Goal: Contribute content: Contribute content

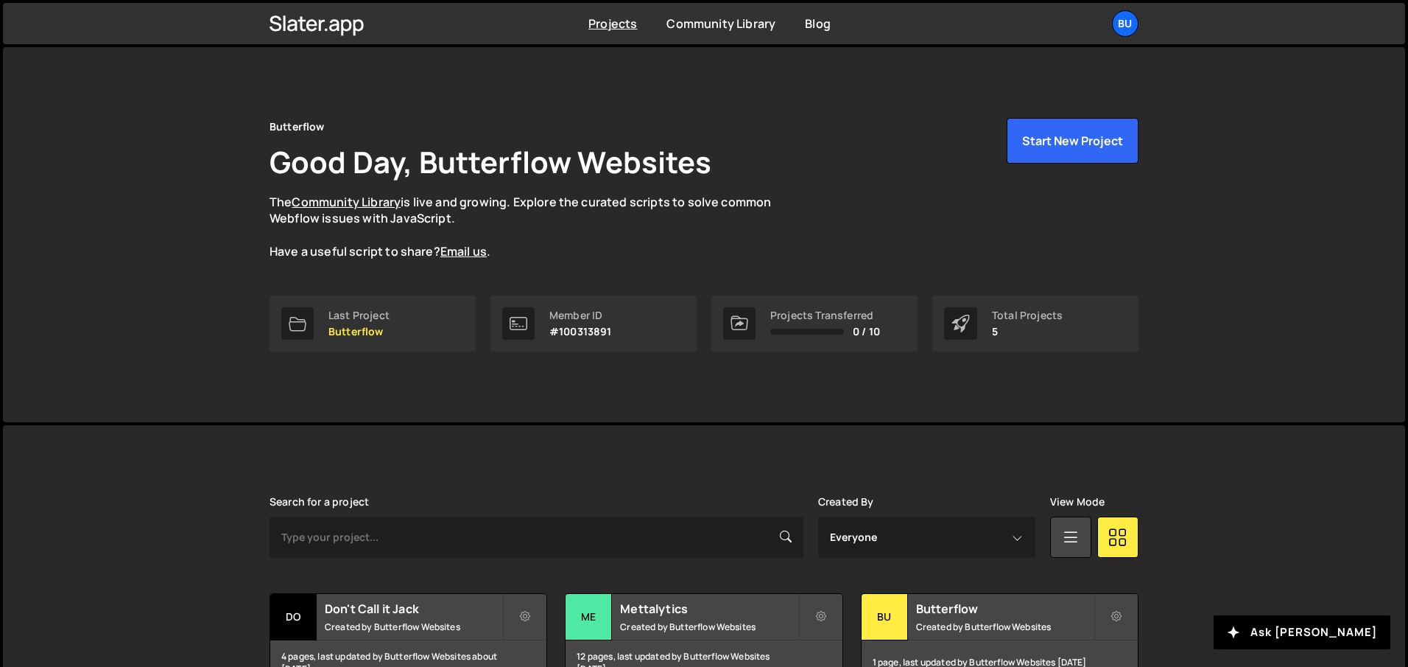
scroll to position [202, 0]
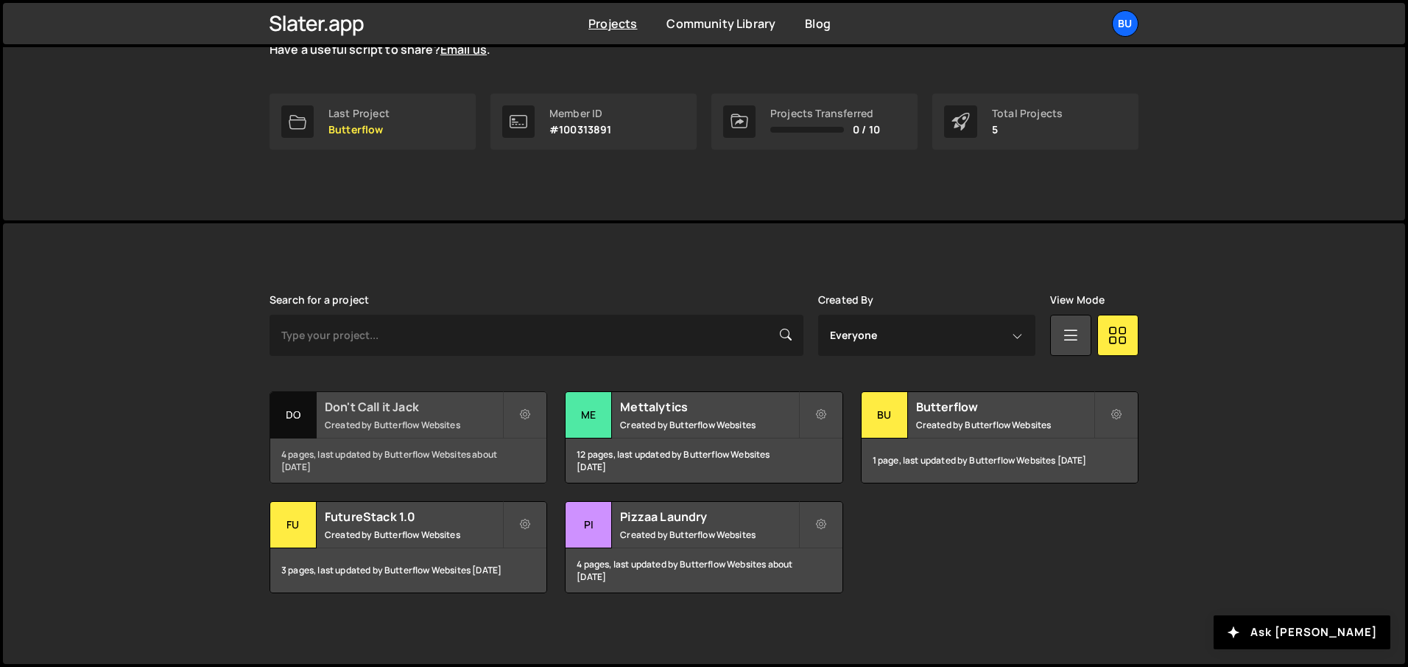
click at [399, 407] on h2 "Don't Call it Jack" at bounding box center [414, 407] width 178 height 16
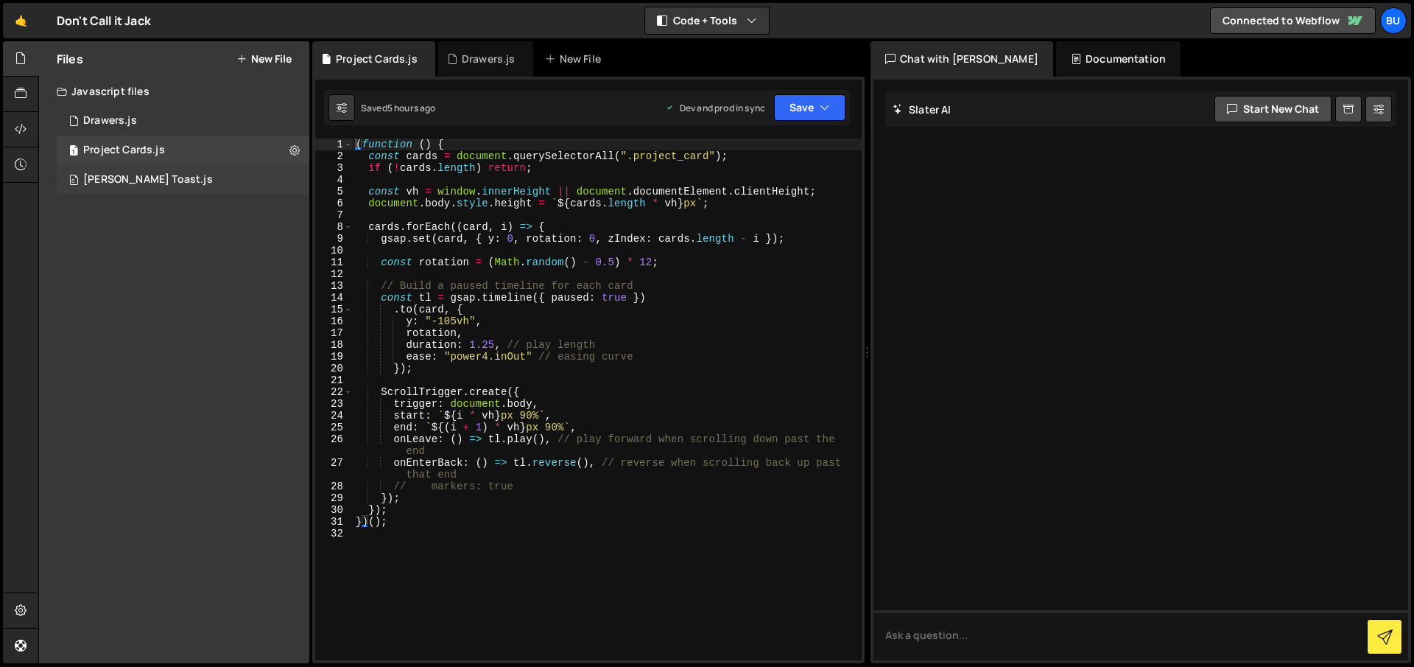
click at [167, 176] on div "Tim Ricks Toast.js" at bounding box center [148, 179] width 130 height 13
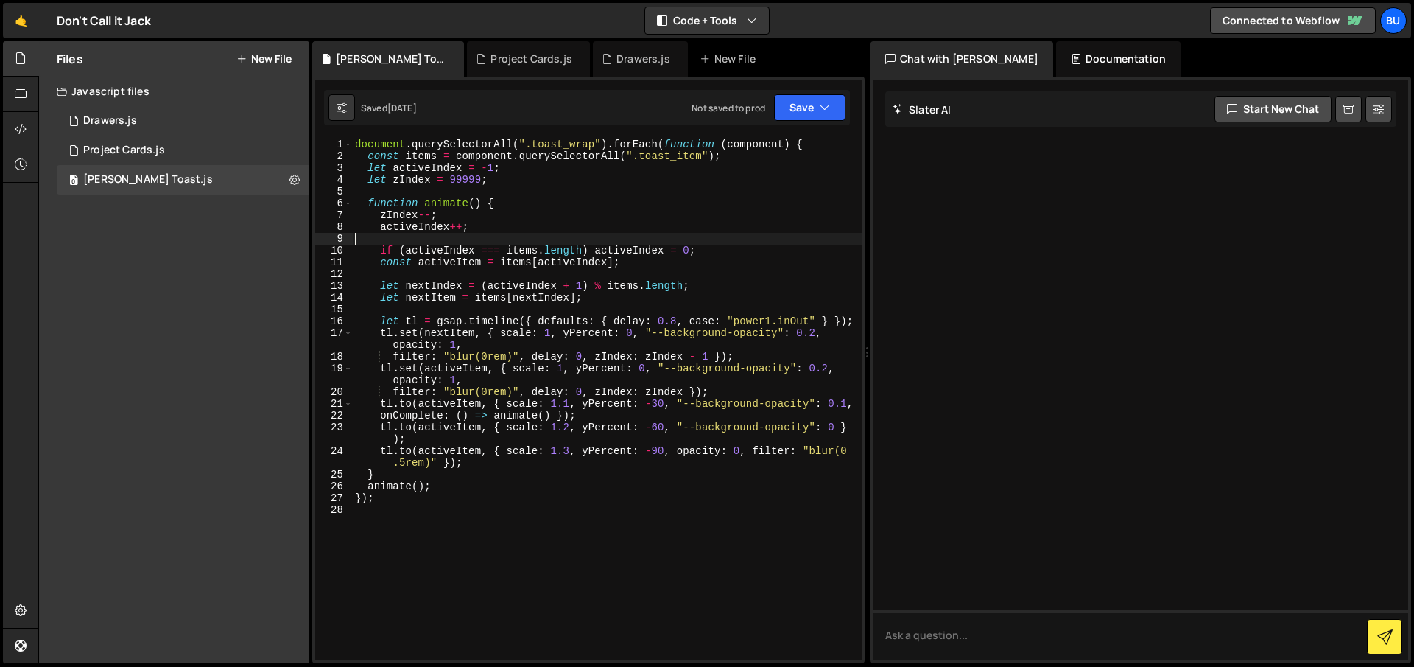
click at [508, 244] on div "document . querySelectorAll ( ".toast_wrap" ) . forEach ( function ( component …" at bounding box center [607, 410] width 510 height 545
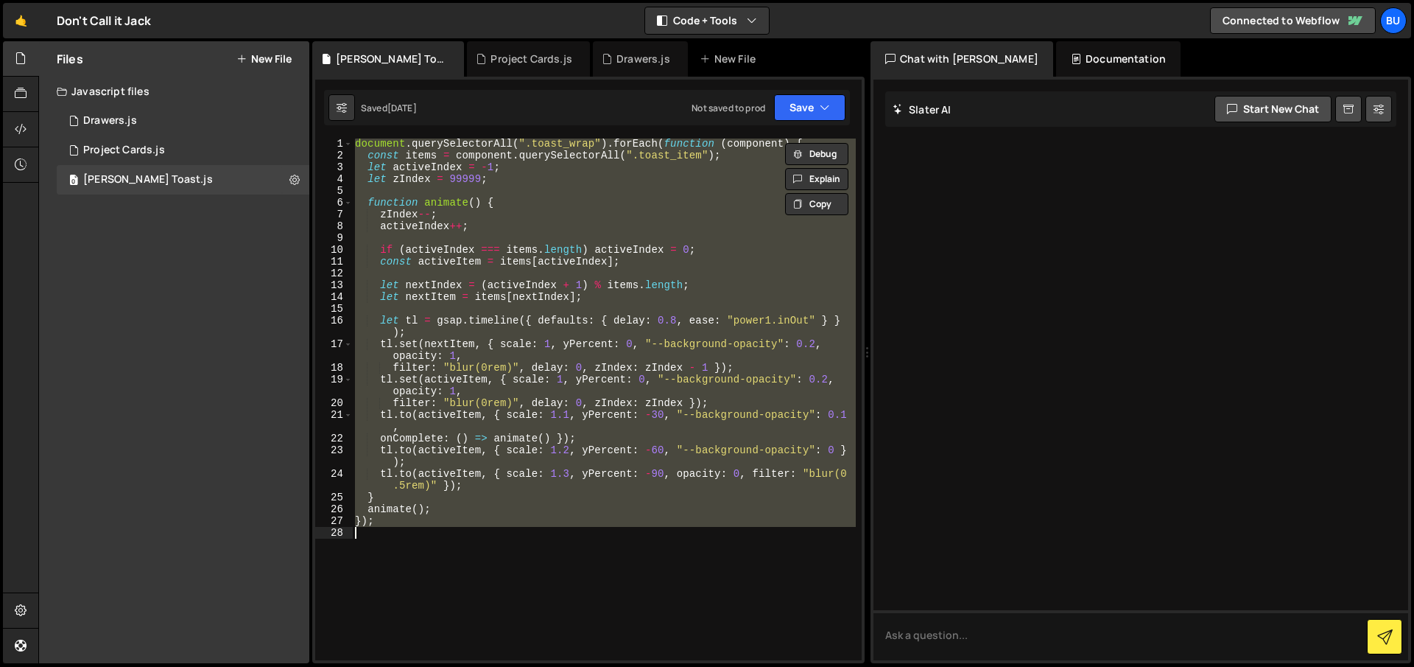
scroll to position [1, 0]
click at [566, 500] on div "document . querySelectorAll ( ".toast_wrap" ) . forEach ( function ( component …" at bounding box center [604, 399] width 504 height 522
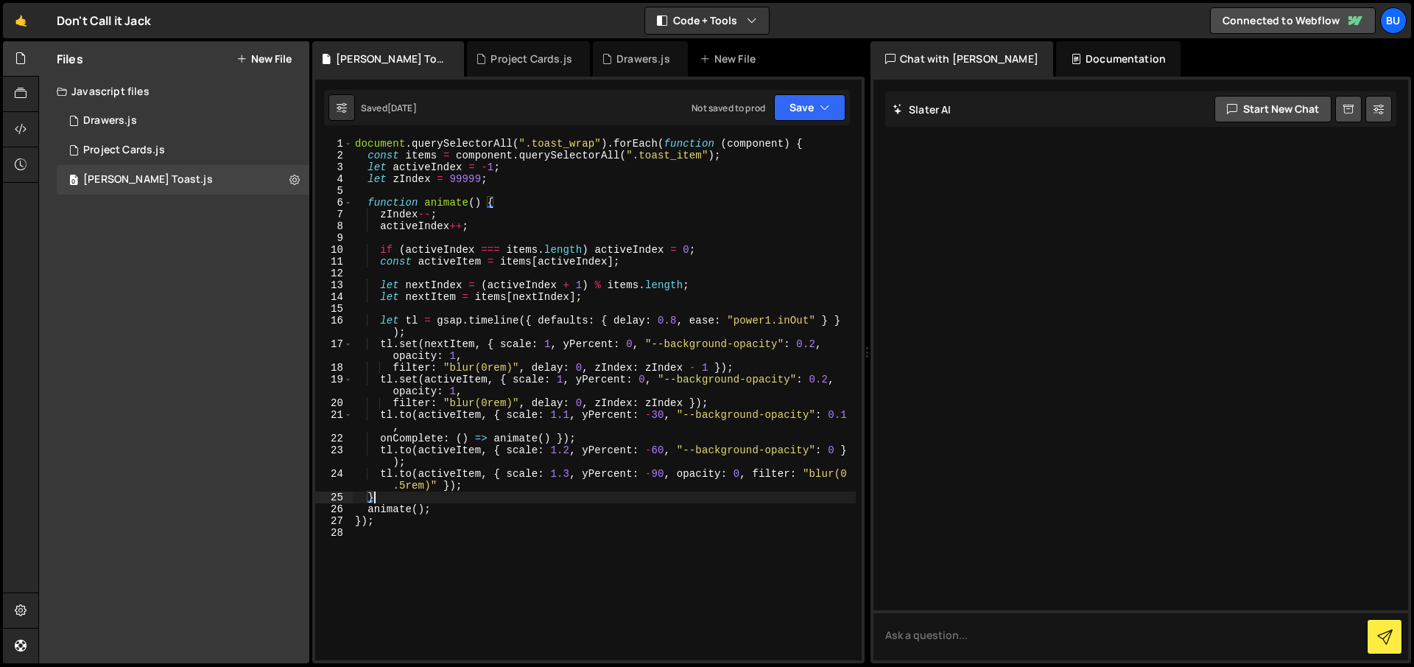
type textarea "});"
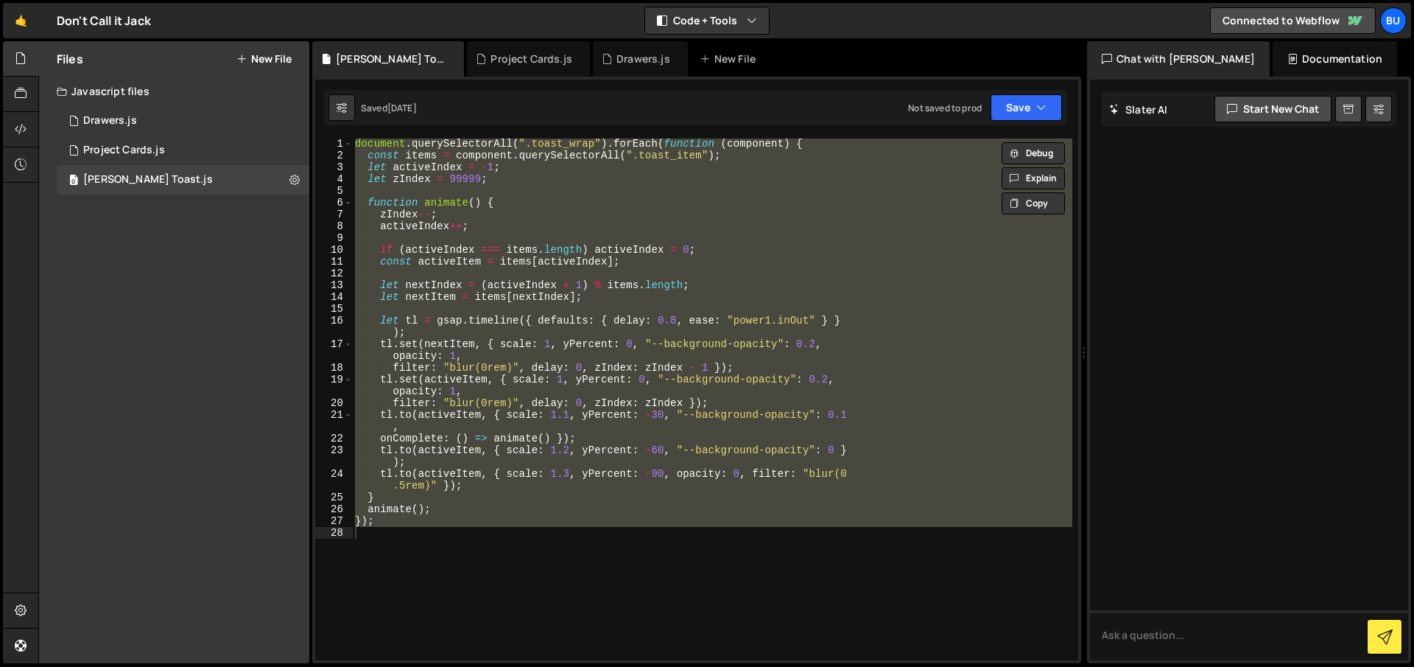
drag, startPoint x: 869, startPoint y: 217, endPoint x: 1075, endPoint y: 214, distance: 206.3
click at [1075, 214] on div "Files New File Javascript files 1 Drawers.js 0 1 Project Cards.js 0 0 Tim Ricks…" at bounding box center [726, 352] width 1376 height 622
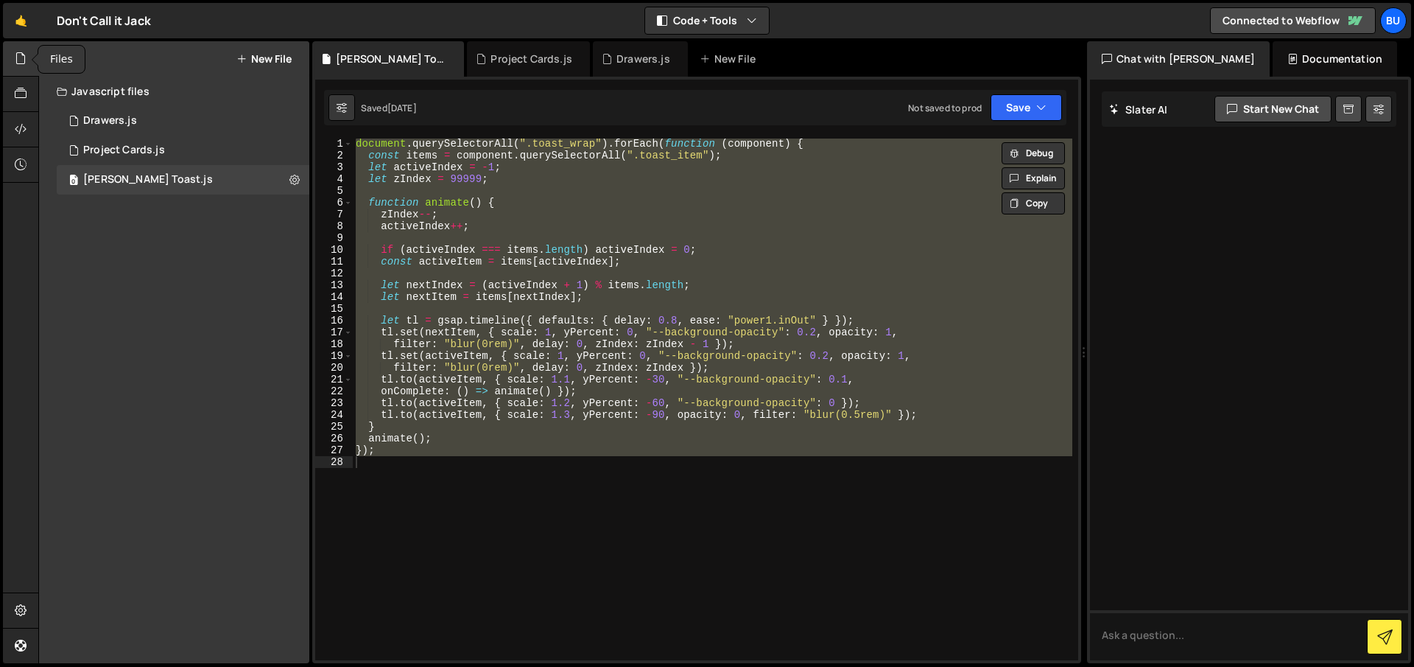
click at [16, 56] on icon at bounding box center [21, 58] width 12 height 16
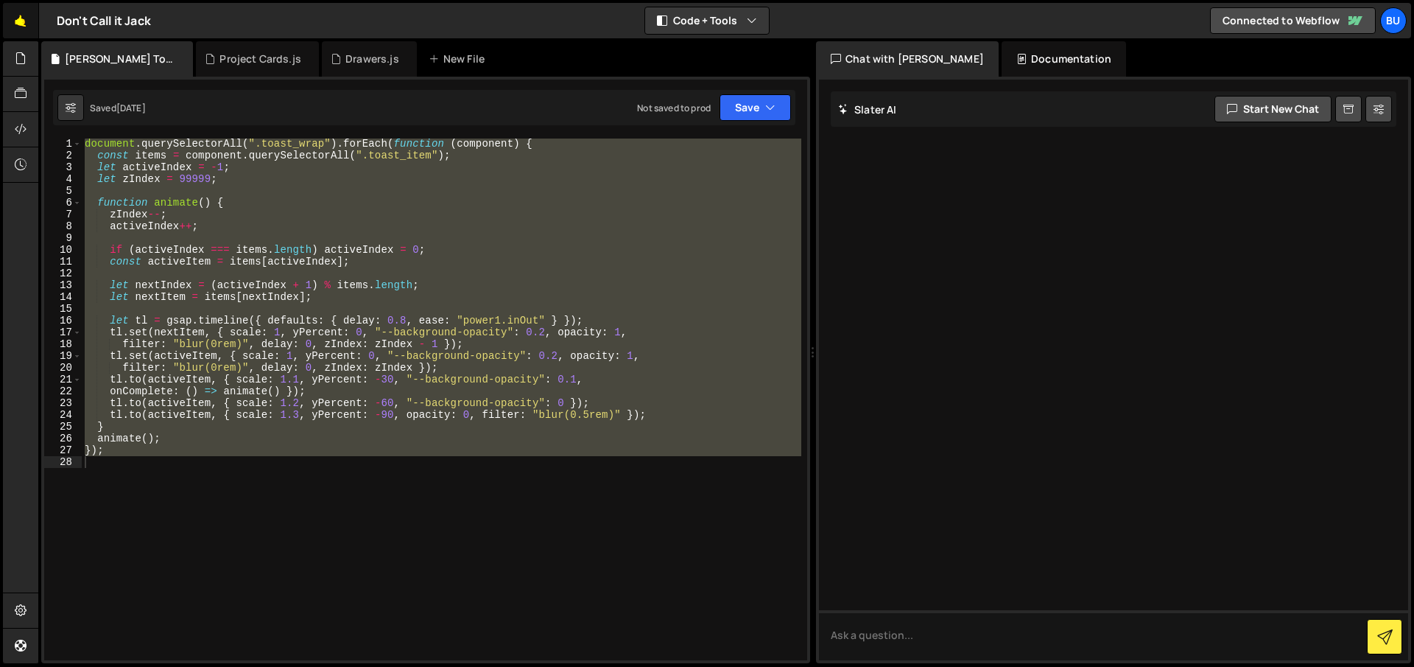
click at [20, 29] on link "🤙" at bounding box center [21, 20] width 36 height 35
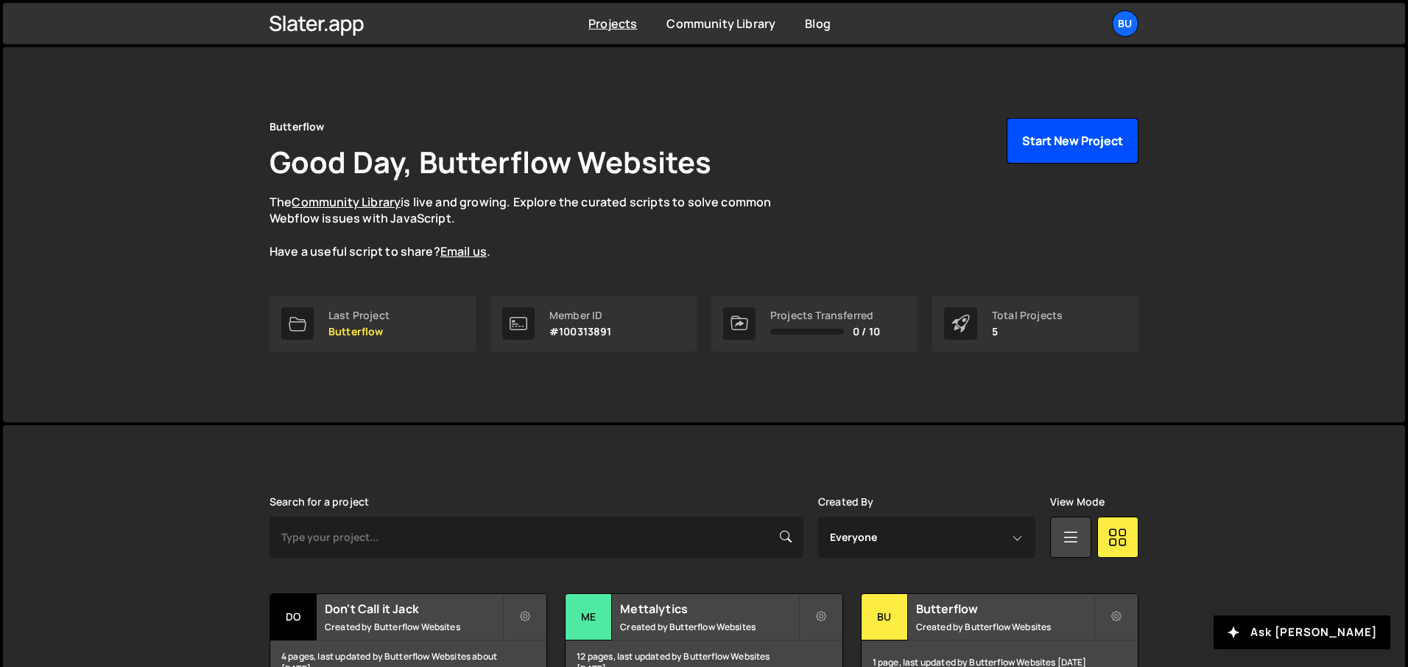
click at [1031, 152] on button "Start New Project" at bounding box center [1073, 141] width 132 height 46
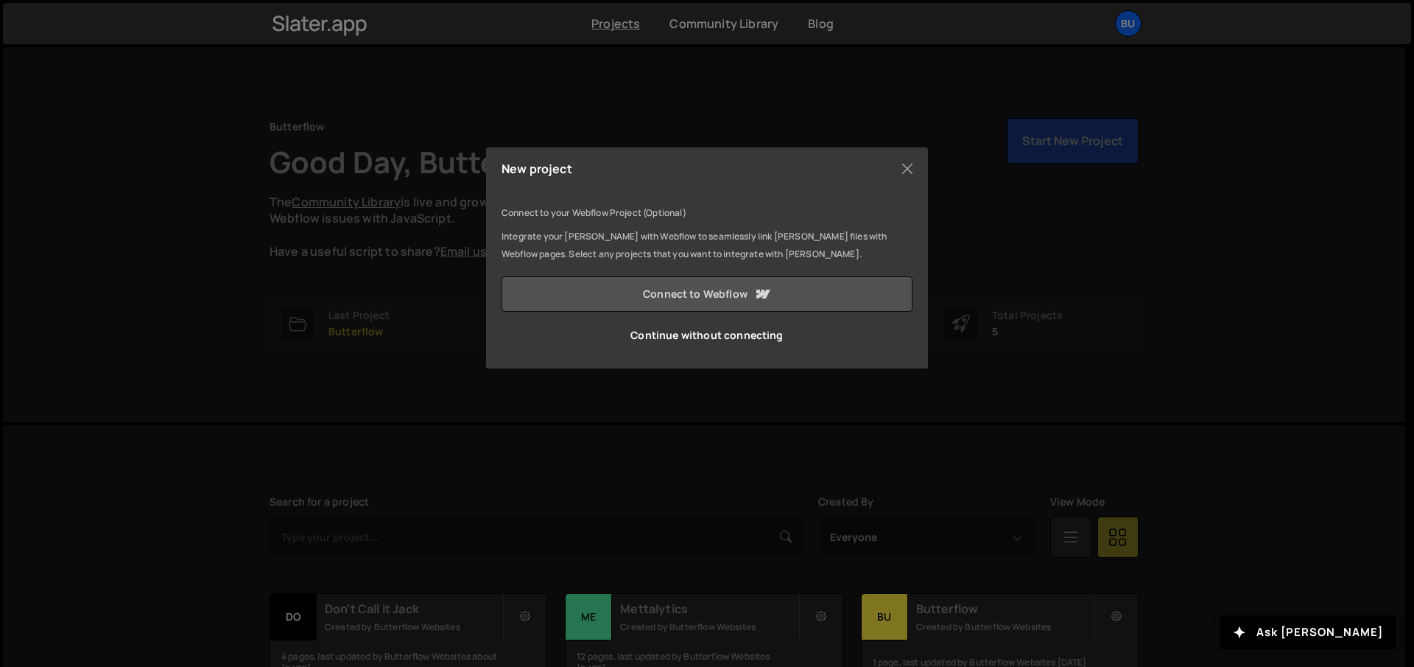
click at [737, 294] on link "Connect to Webflow" at bounding box center [707, 293] width 411 height 35
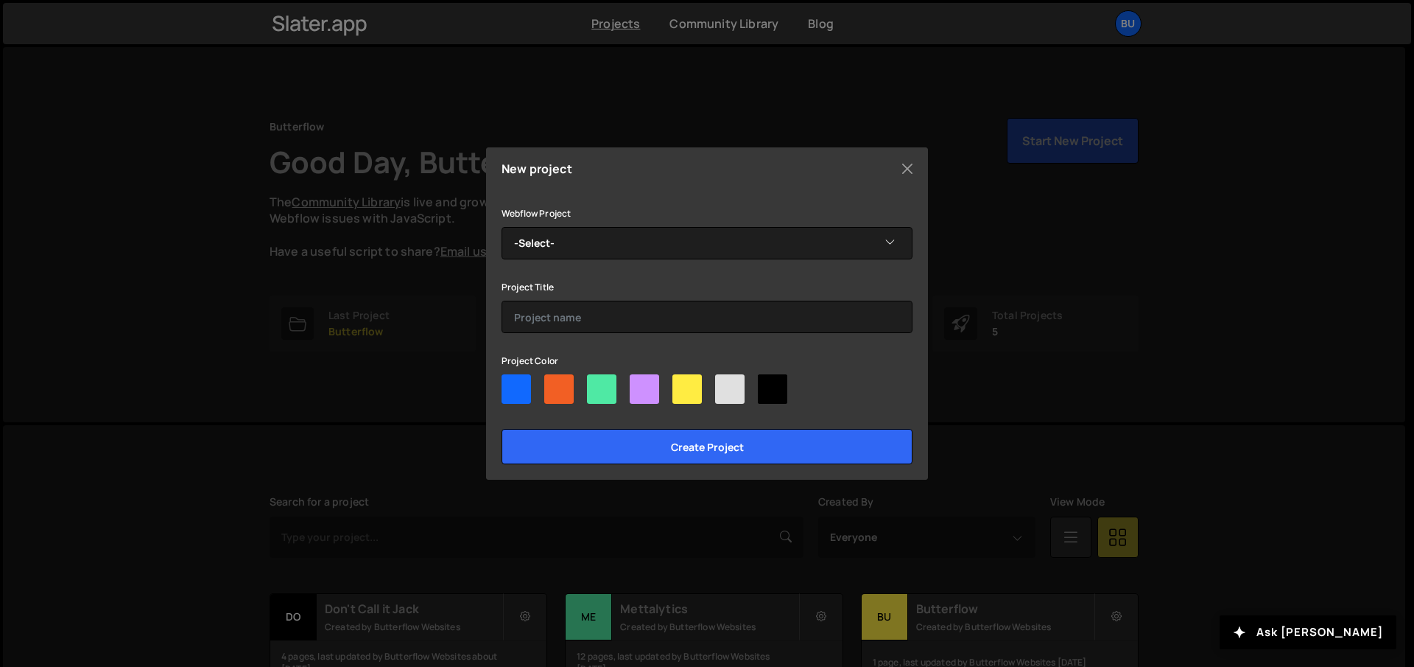
click at [587, 387] on div at bounding box center [601, 388] width 29 height 29
click at [587, 384] on input"] "radio" at bounding box center [592, 379] width 10 height 10
radio input"] "true"
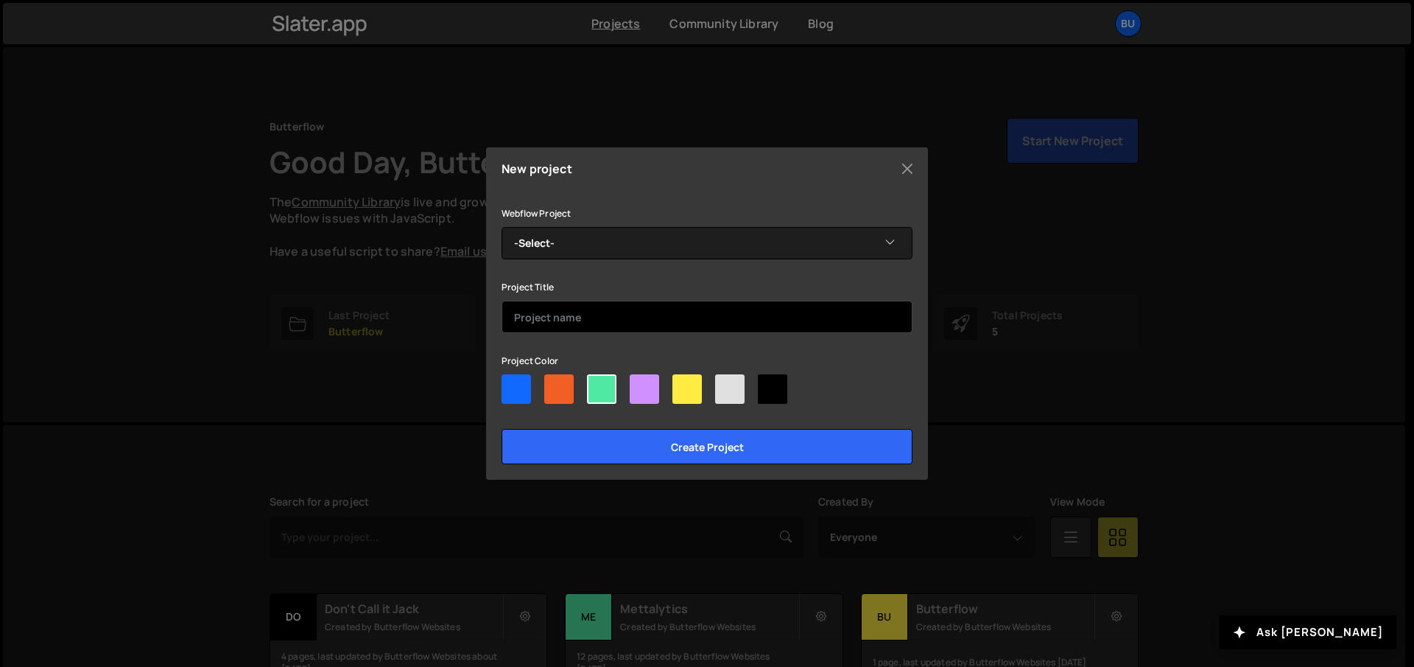
click at [581, 317] on input "text" at bounding box center [707, 317] width 411 height 32
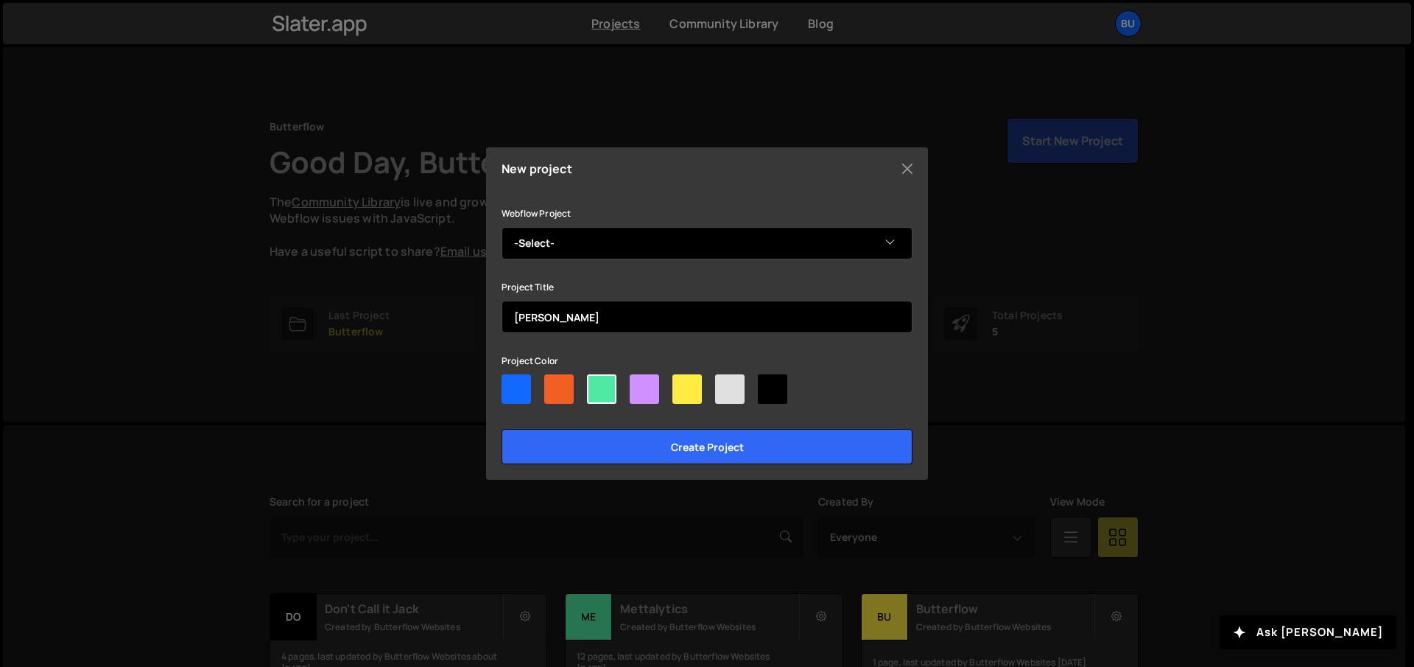
type input "[PERSON_NAME]"
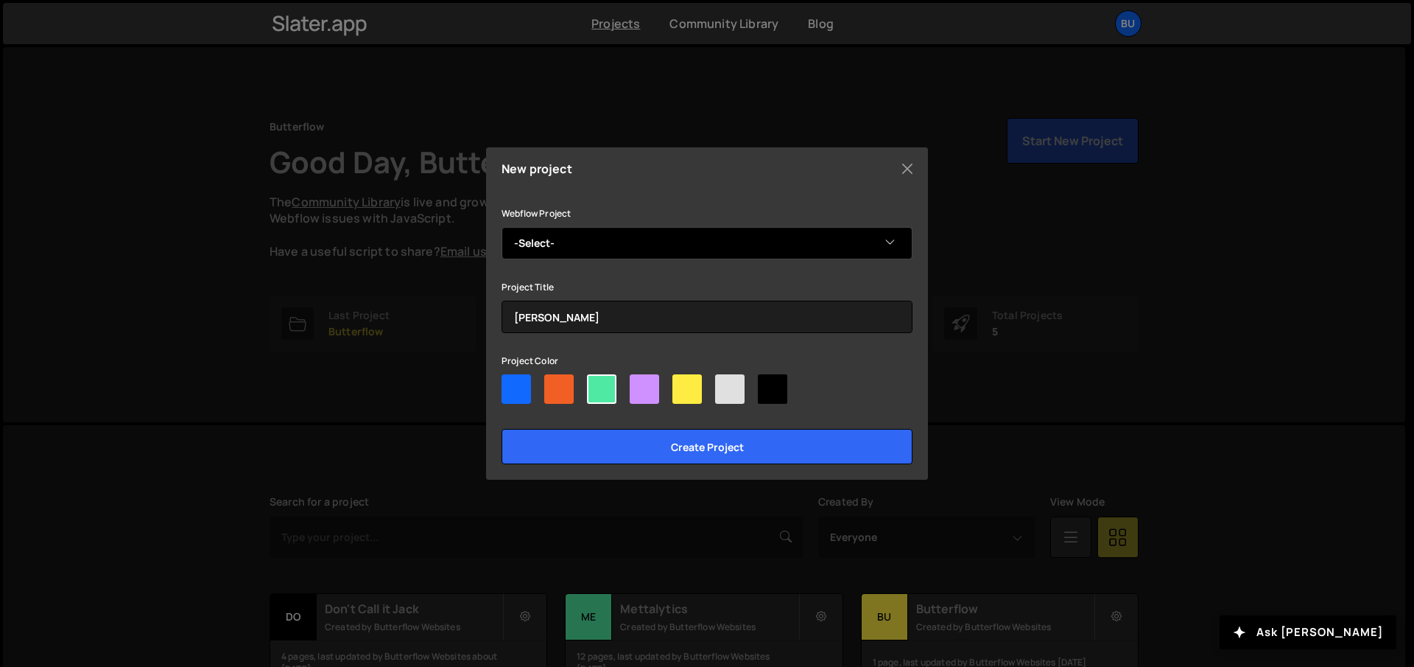
click at [612, 240] on select "-Select- Perry Drakopoulos" at bounding box center [707, 243] width 411 height 32
select select "68cb9db79504ae0847619e91"
click at [502, 227] on select "-Select- Perry Drakopoulos" at bounding box center [707, 243] width 411 height 32
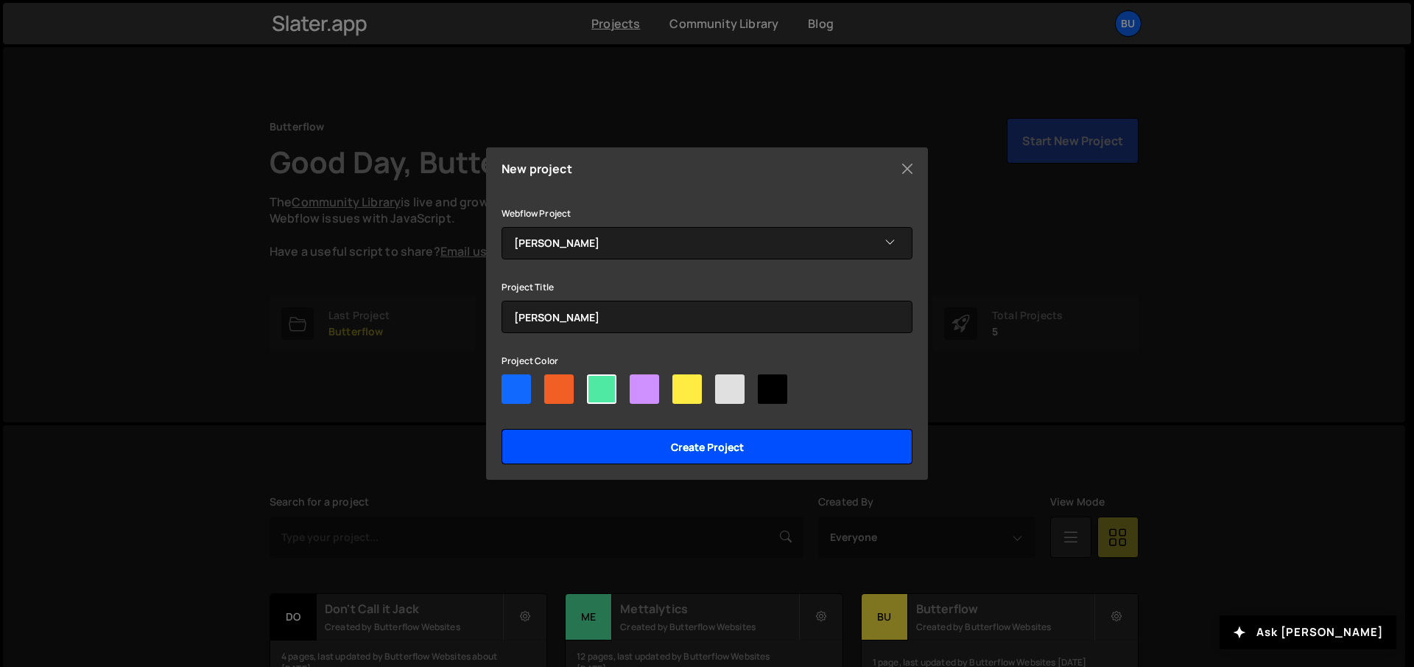
click at [681, 442] on input "Create project" at bounding box center [707, 446] width 411 height 35
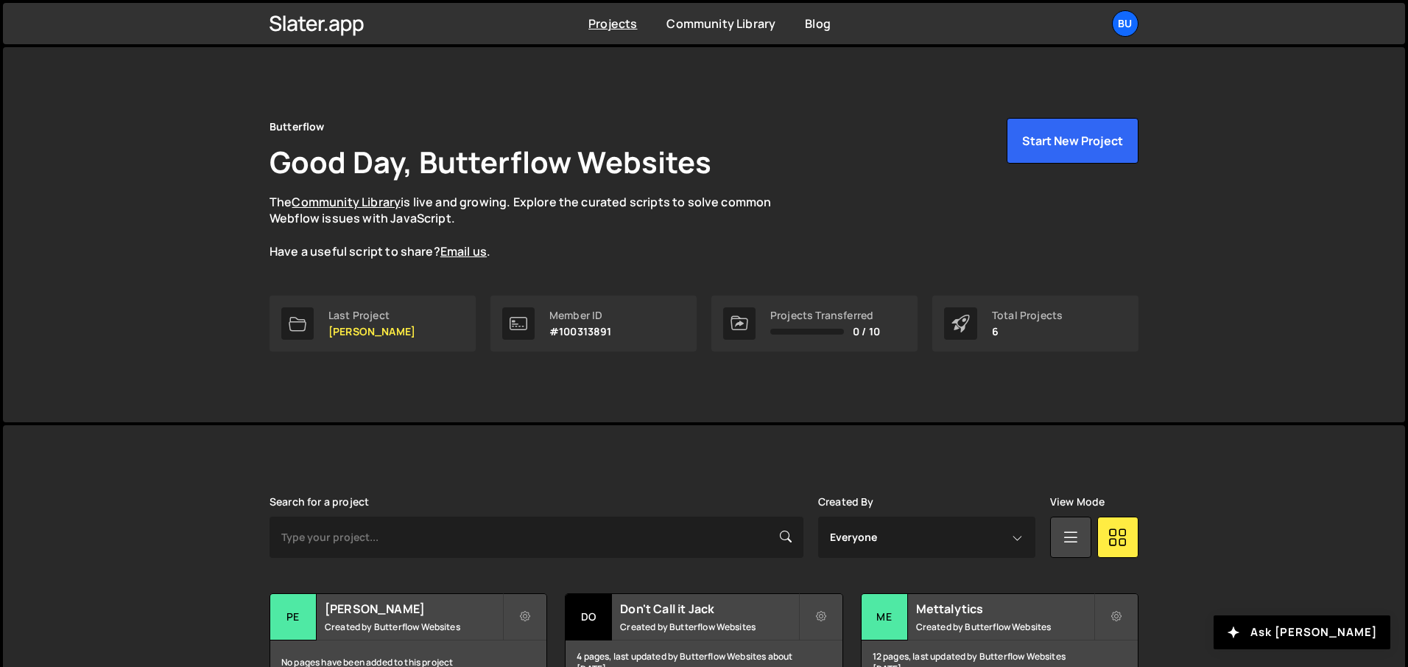
scroll to position [202, 0]
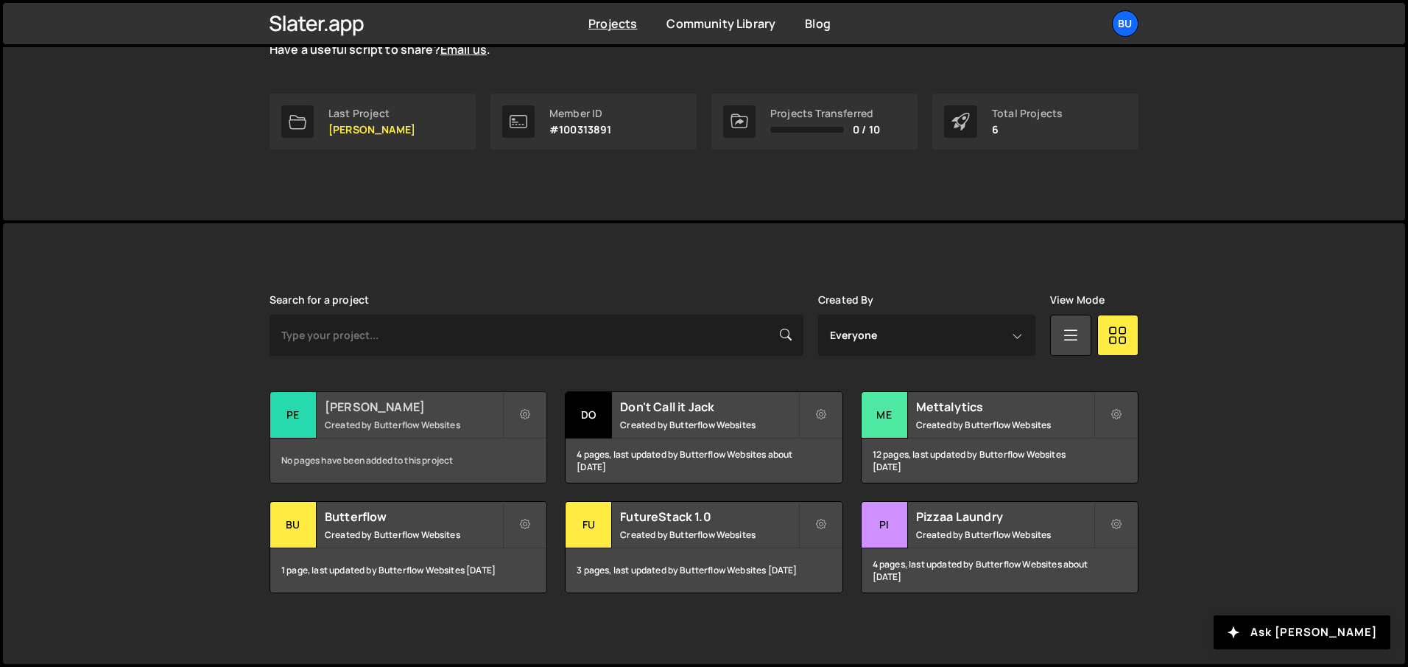
click at [391, 415] on div "Perry Drakopoulos Created by Butterflow Websites" at bounding box center [408, 415] width 276 height 46
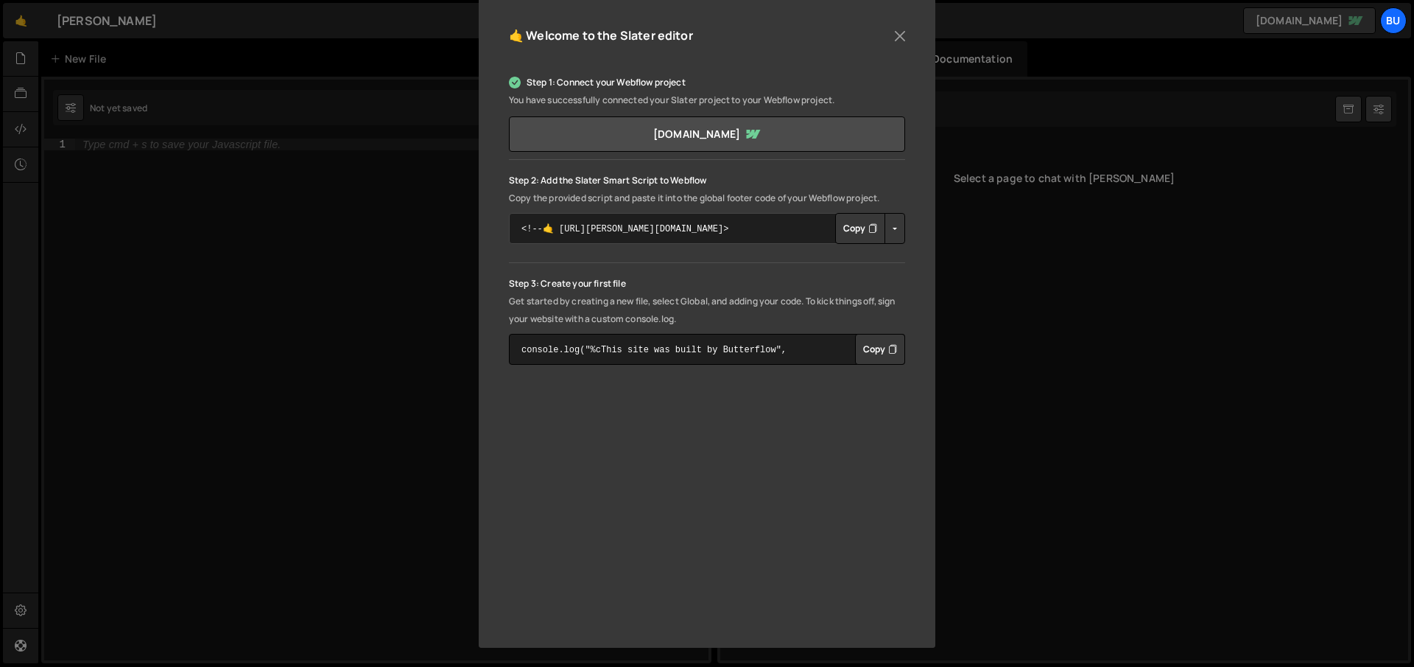
scroll to position [172, 0]
click at [896, 226] on button "Button group with nested dropdown" at bounding box center [895, 226] width 21 height 31
click at [891, 225] on button "Button group with nested dropdown" at bounding box center [895, 226] width 21 height 31
click at [859, 223] on button "Copy" at bounding box center [860, 226] width 50 height 31
click at [894, 291] on p "Get started by creating a new file, select Global, and adding your code. To kic…" at bounding box center [707, 308] width 396 height 35
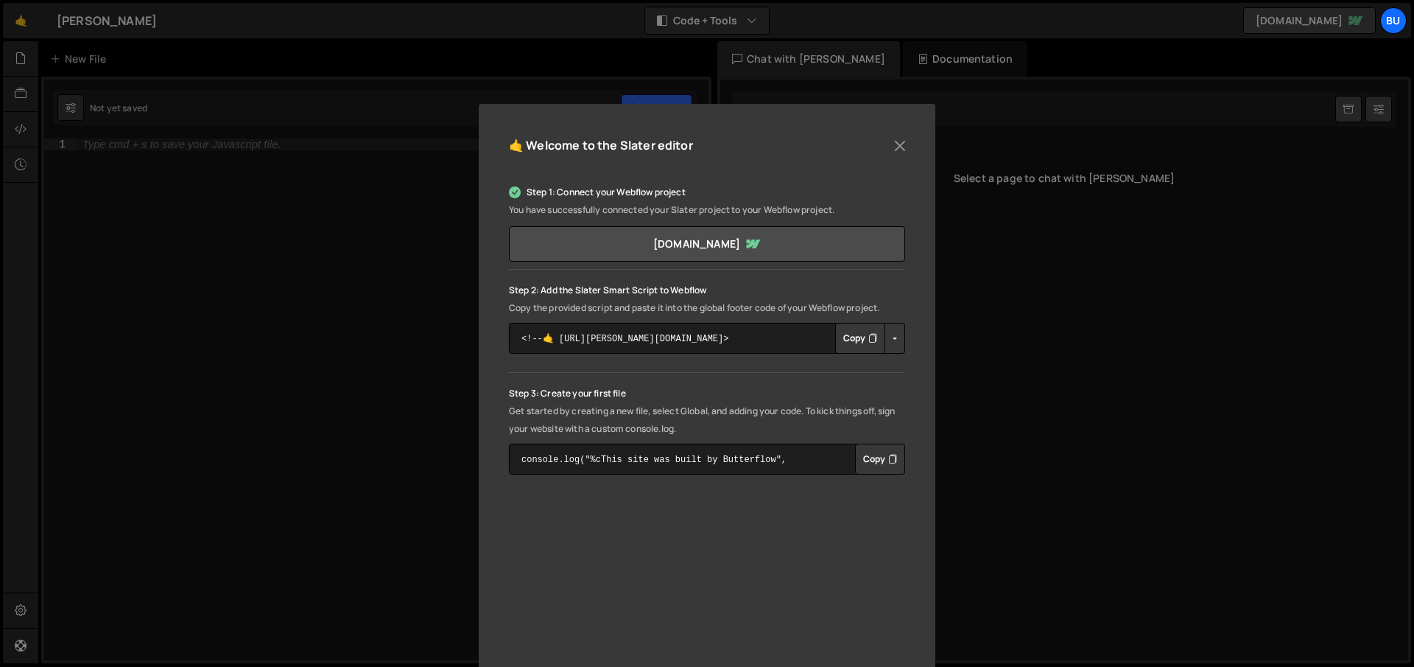
scroll to position [0, 0]
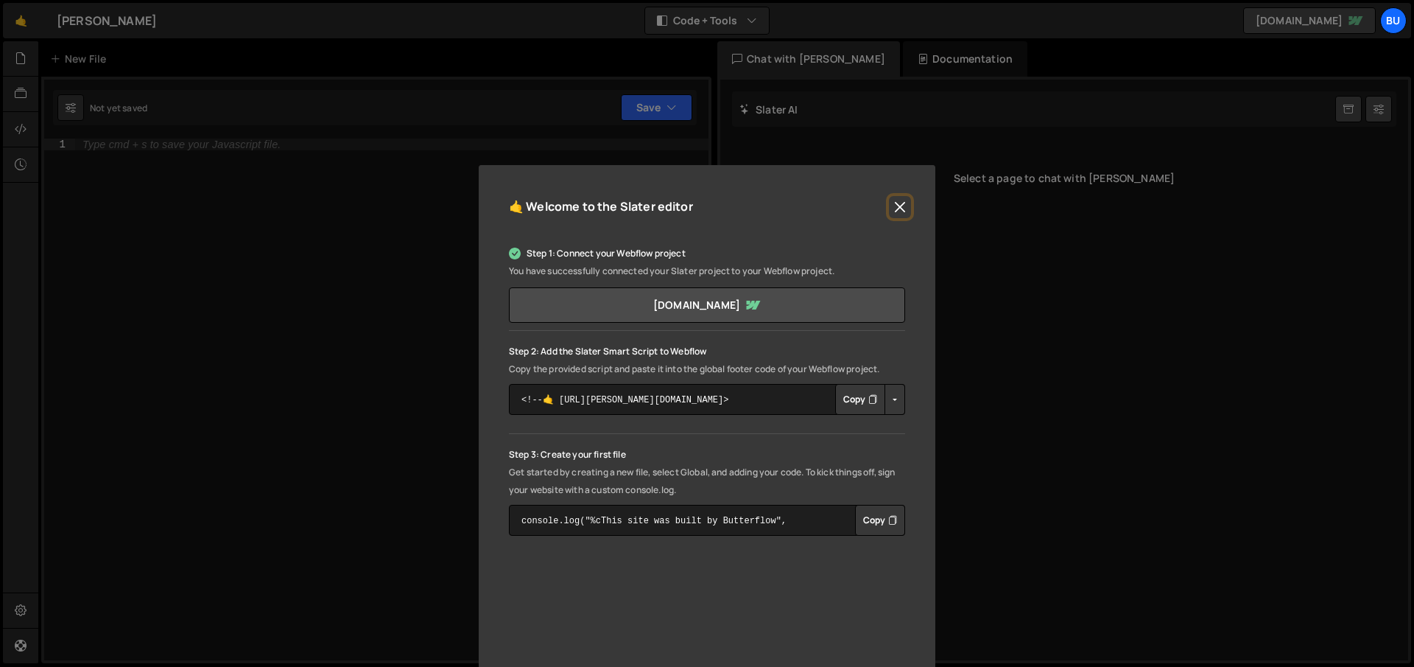
click at [893, 206] on button "Close" at bounding box center [900, 207] width 22 height 22
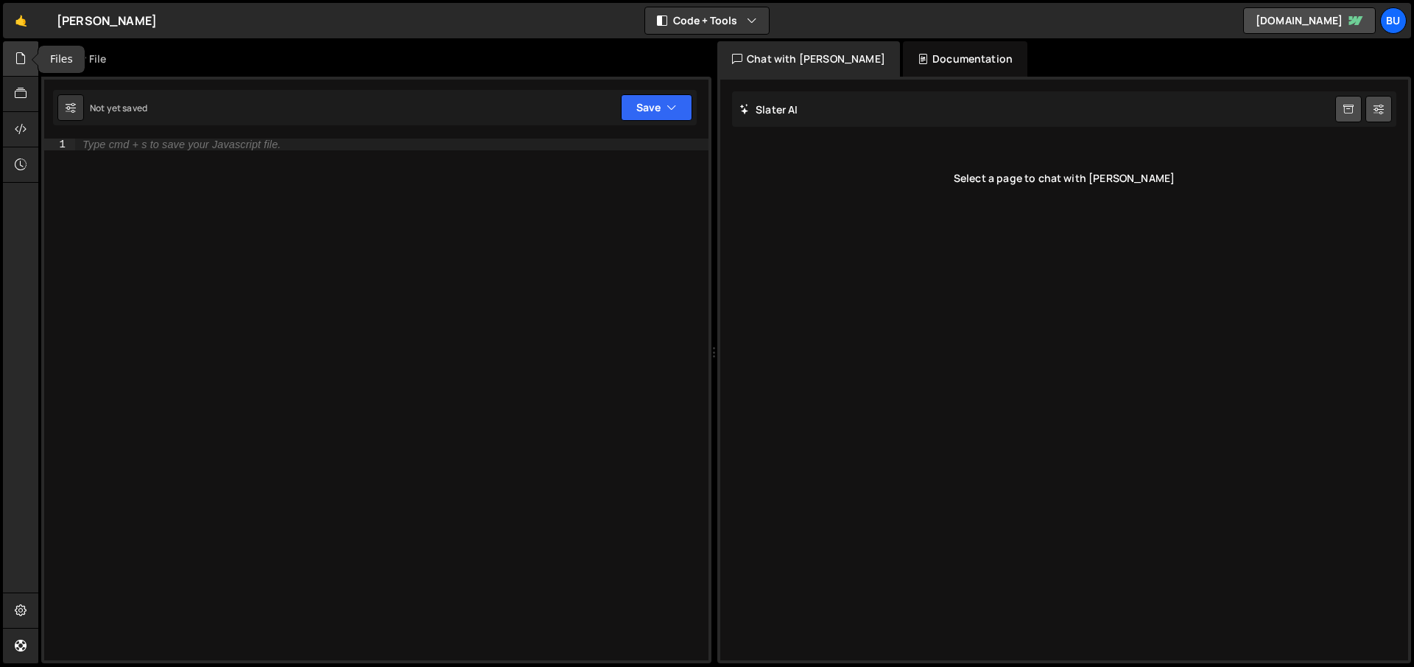
click at [17, 65] on icon at bounding box center [21, 58] width 12 height 16
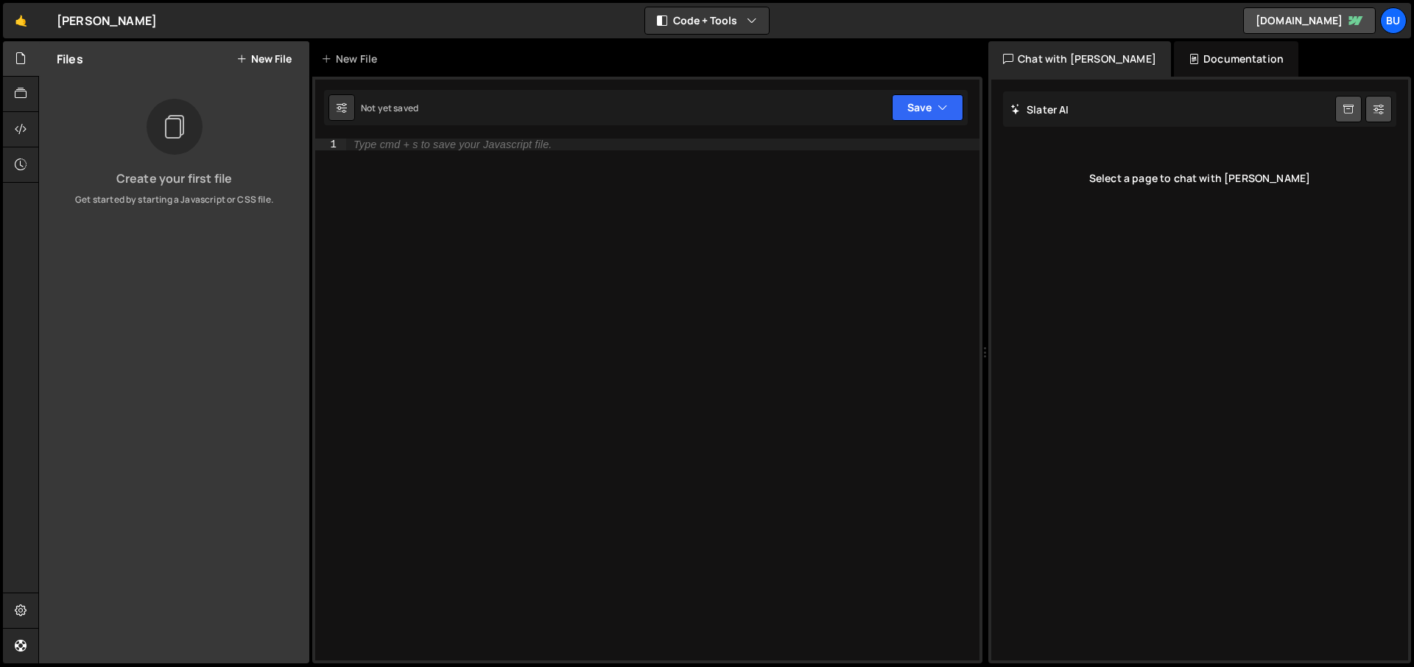
click at [271, 57] on button "New File" at bounding box center [263, 59] width 55 height 12
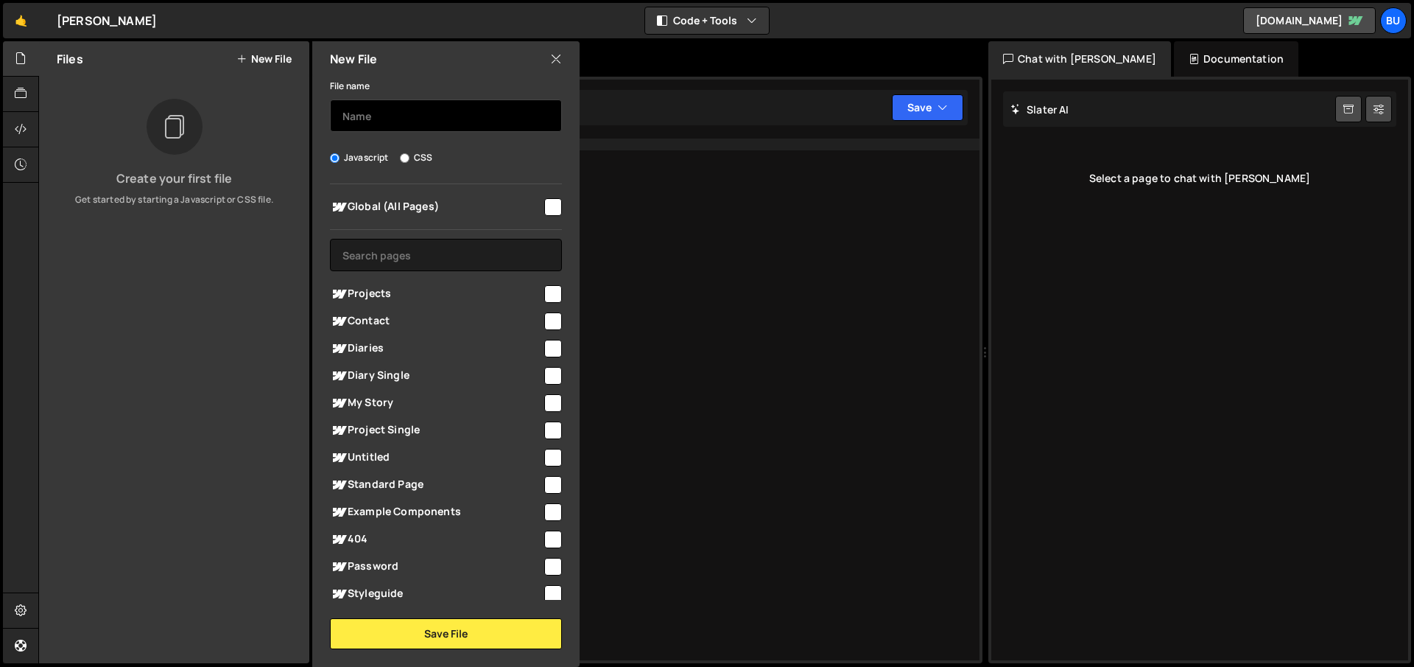
click at [396, 117] on input "text" at bounding box center [446, 115] width 232 height 32
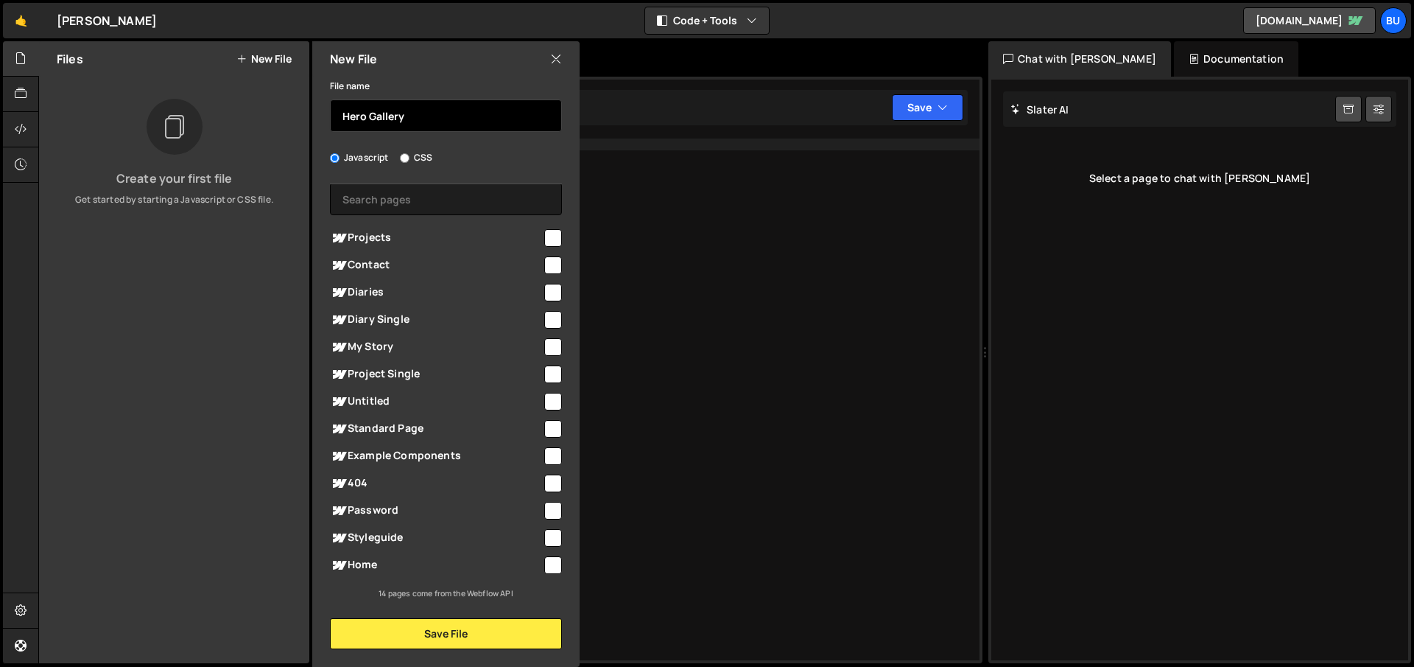
type input "Hero Gallery"
click at [546, 562] on input "checkbox" at bounding box center [553, 565] width 18 height 18
checkbox input "true"
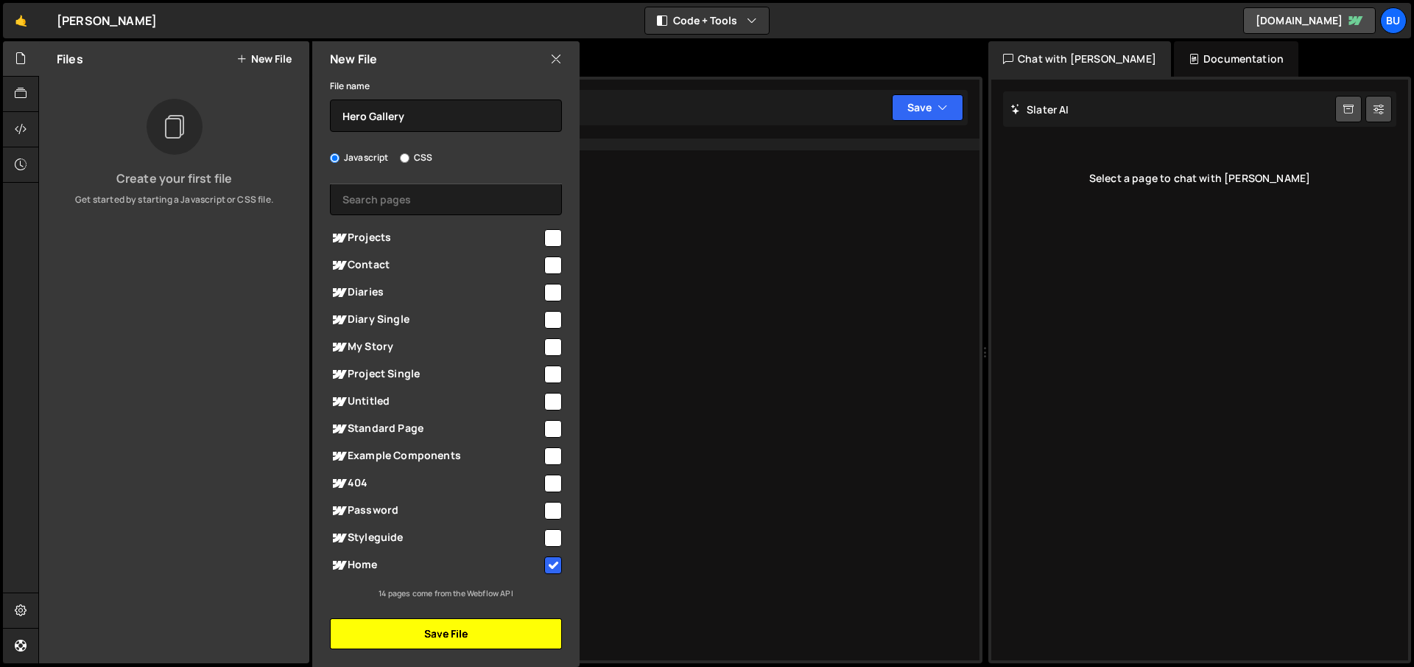
click at [510, 636] on button "Save File" at bounding box center [446, 633] width 232 height 31
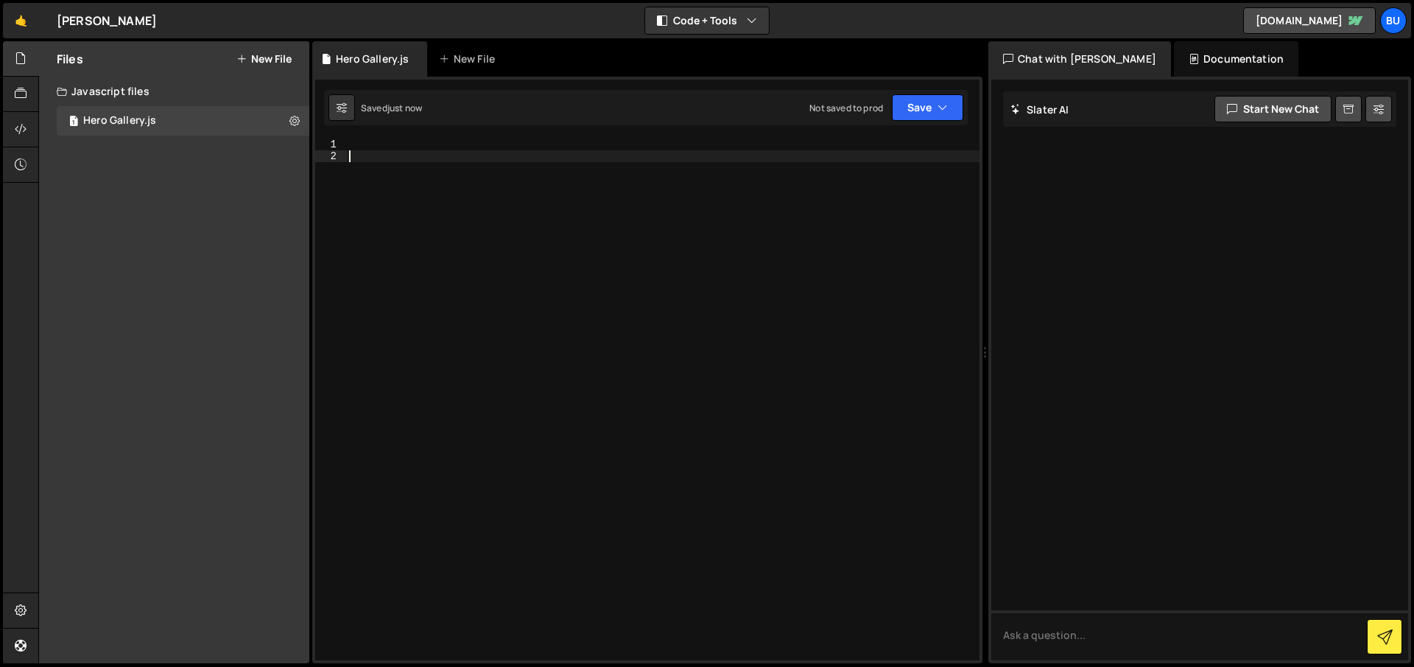
click at [603, 242] on div at bounding box center [662, 410] width 633 height 545
paste textarea "</script>"
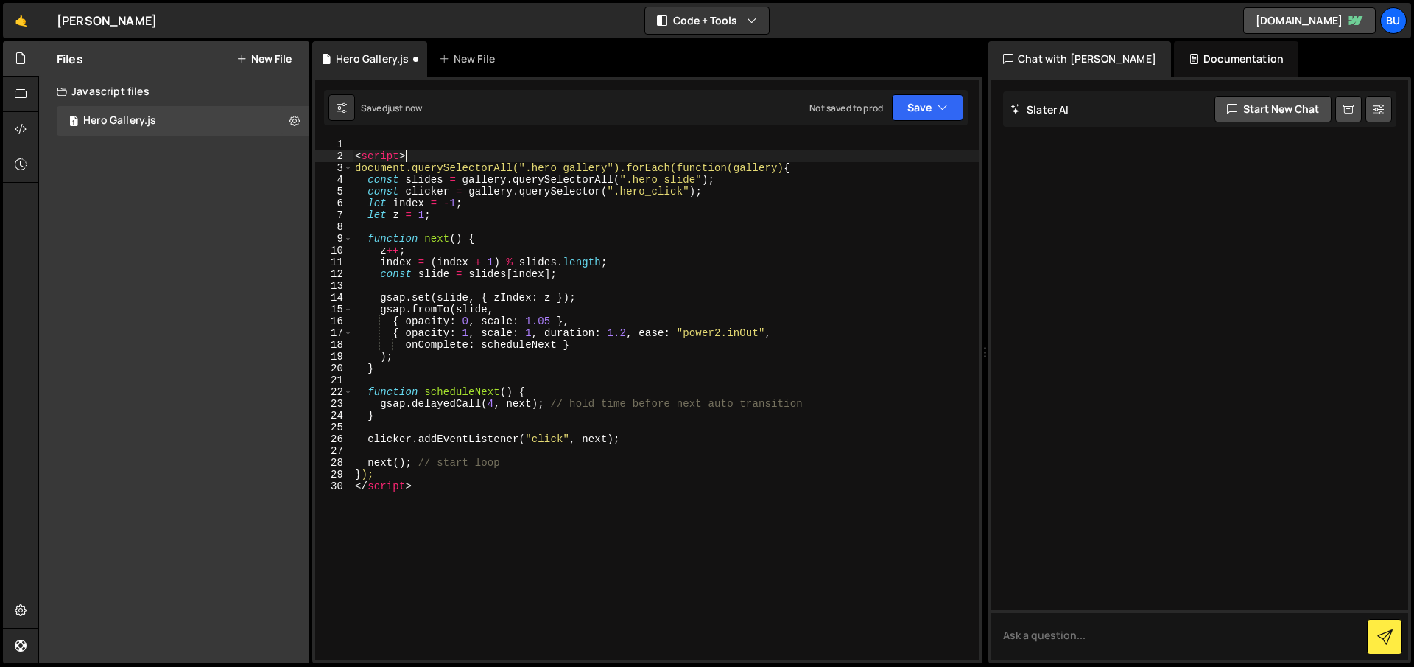
drag, startPoint x: 420, startPoint y: 152, endPoint x: 334, endPoint y: 149, distance: 86.3
click at [334, 149] on div "</script> 1 2 3 4 5 6 7 8 9 10 11 12 13 14 15 16 17 18 19 20 21 22 23 24 25 26 …" at bounding box center [647, 399] width 664 height 522
type textarea "<script>"
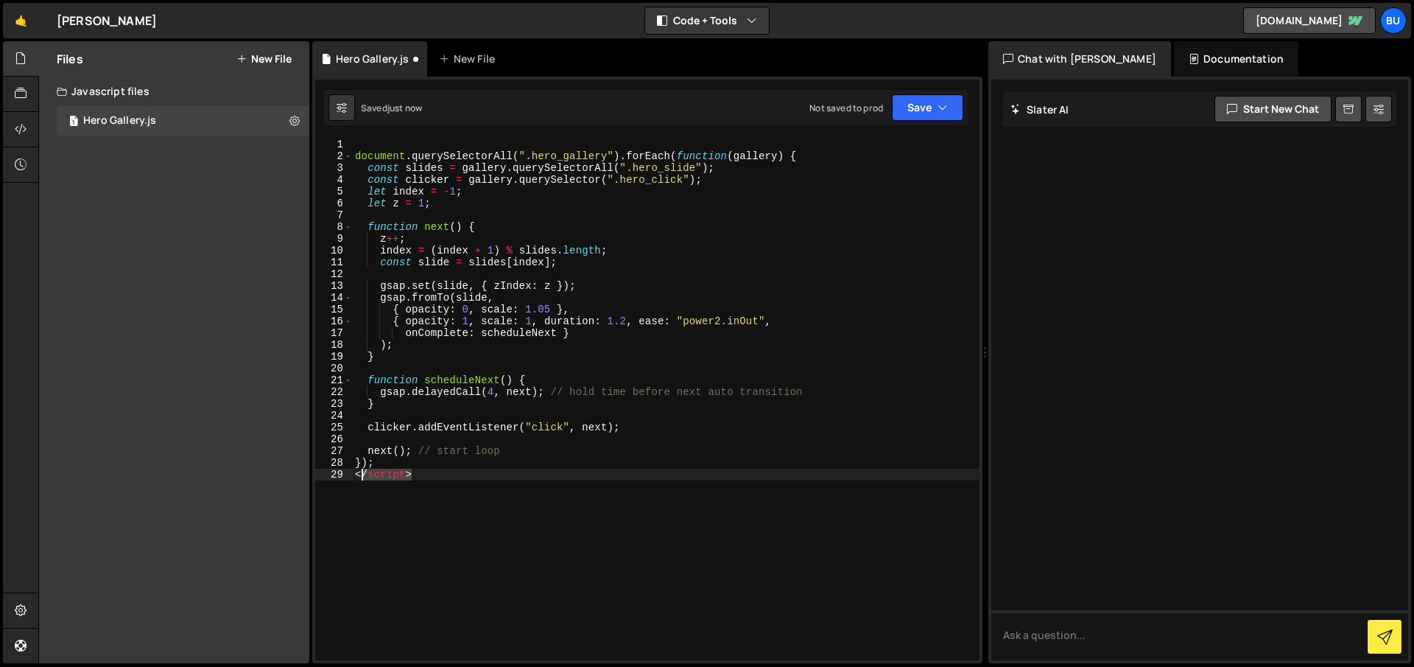
drag, startPoint x: 417, startPoint y: 479, endPoint x: 359, endPoint y: 480, distance: 57.5
click at [359, 480] on div "document . querySelectorAll ( ".hero_gallery" ) . forEach ( function ( gallery …" at bounding box center [666, 410] width 628 height 545
type textarea "<"
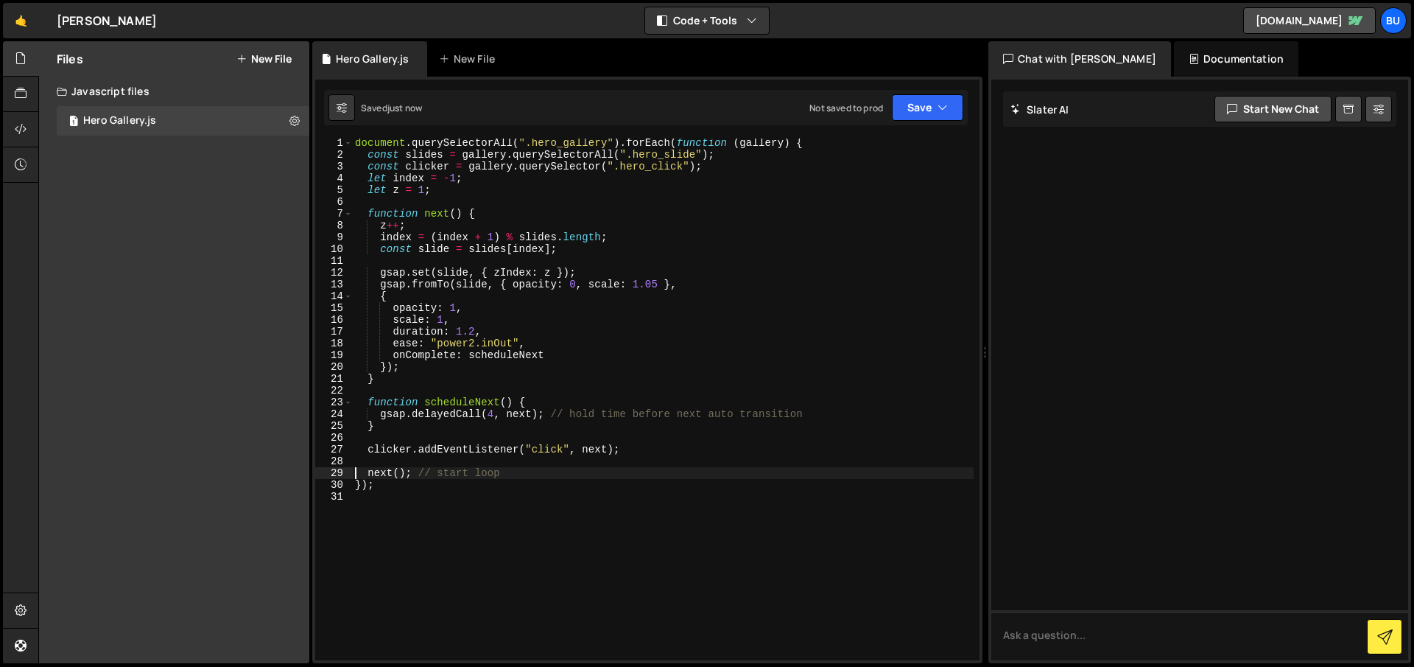
click at [650, 167] on div "document . querySelectorAll ( ".hero_gallery" ) . forEach ( function ( gallery …" at bounding box center [663, 409] width 622 height 545
click at [409, 178] on div "document . querySelectorAll ( ".hero_gallery" ) . forEach ( function ( gallery …" at bounding box center [663, 409] width 622 height 545
type textarea "let index = -1;"
click at [409, 178] on div "document . querySelectorAll ( ".hero_gallery" ) . forEach ( function ( gallery …" at bounding box center [663, 409] width 622 height 545
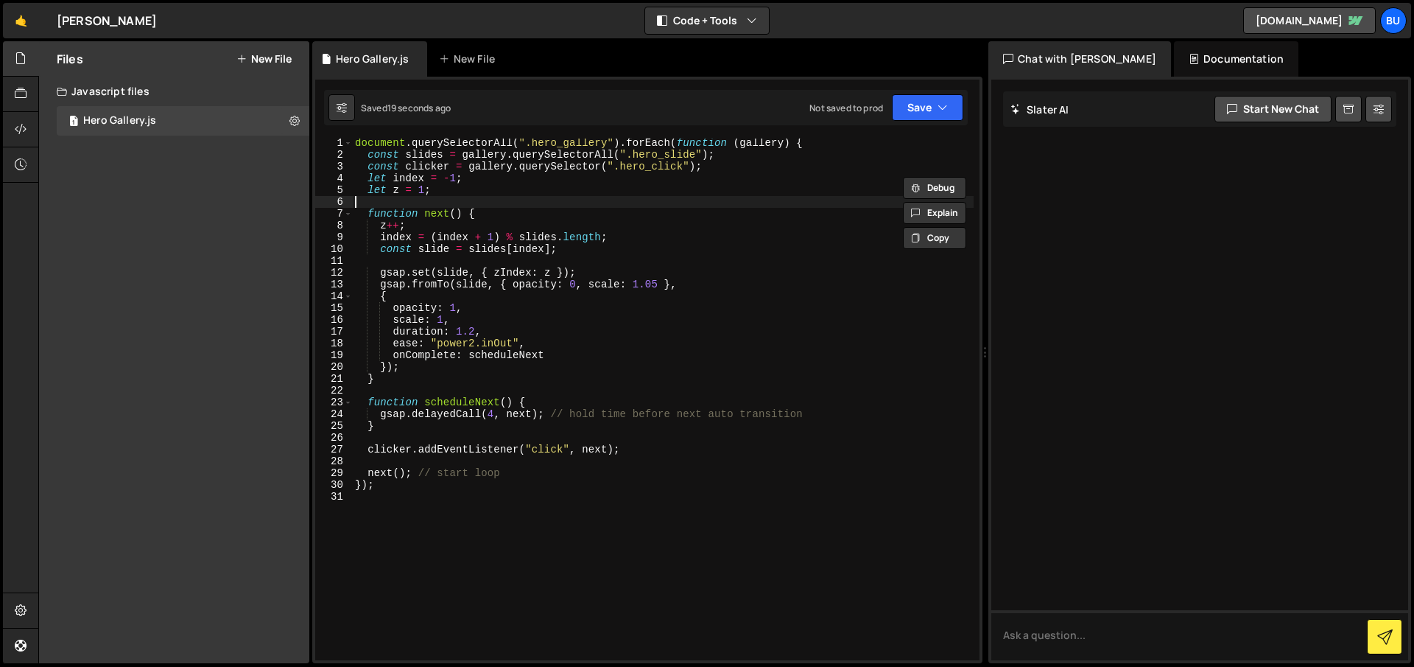
click at [533, 197] on div "document . querySelectorAll ( ".hero_gallery" ) . forEach ( function ( gallery …" at bounding box center [663, 409] width 622 height 545
click at [916, 113] on button "Save" at bounding box center [927, 107] width 71 height 27
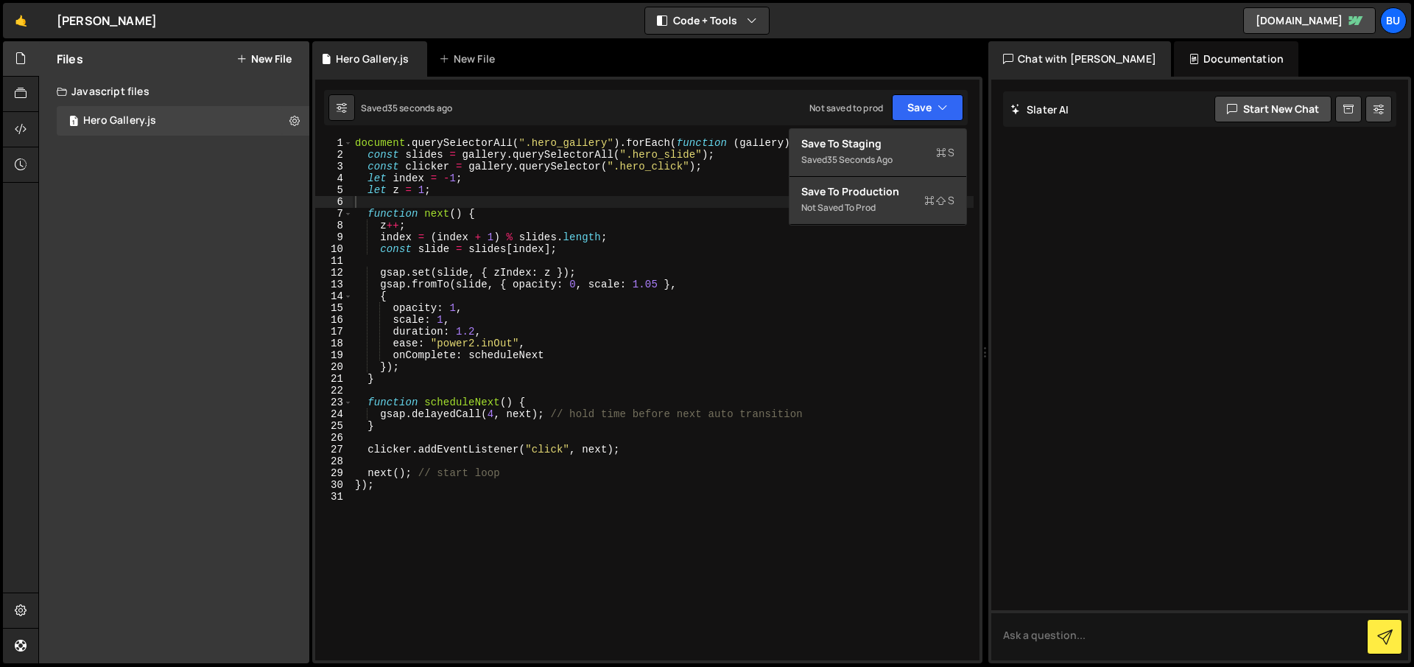
click at [696, 177] on div "document . querySelectorAll ( ".hero_gallery" ) . forEach ( function ( gallery …" at bounding box center [663, 409] width 622 height 545
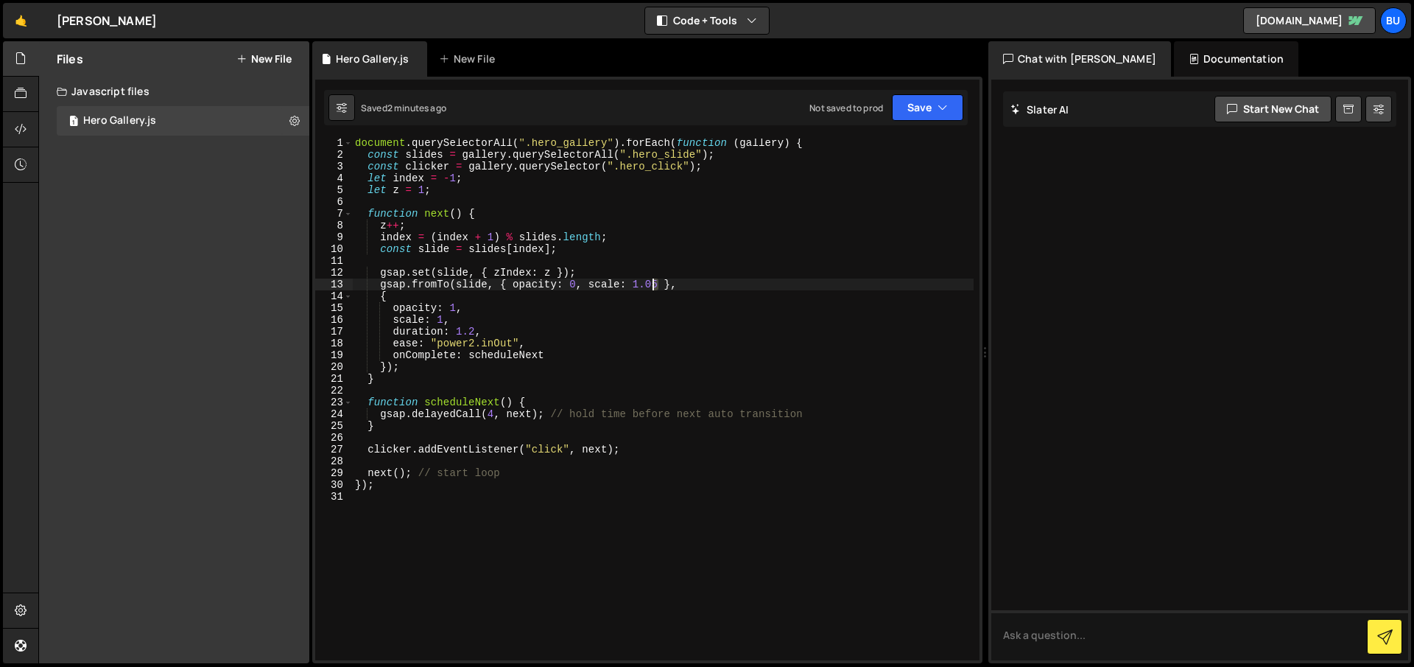
click at [655, 282] on div "document . querySelectorAll ( ".hero_gallery" ) . forEach ( function ( gallery …" at bounding box center [663, 409] width 622 height 545
click at [636, 326] on div "document . querySelectorAll ( ".hero_gallery" ) . forEach ( function ( gallery …" at bounding box center [663, 409] width 622 height 545
click at [619, 281] on div "document . querySelectorAll ( ".hero_gallery" ) . forEach ( function ( gallery …" at bounding box center [663, 409] width 622 height 545
type textarea "});"
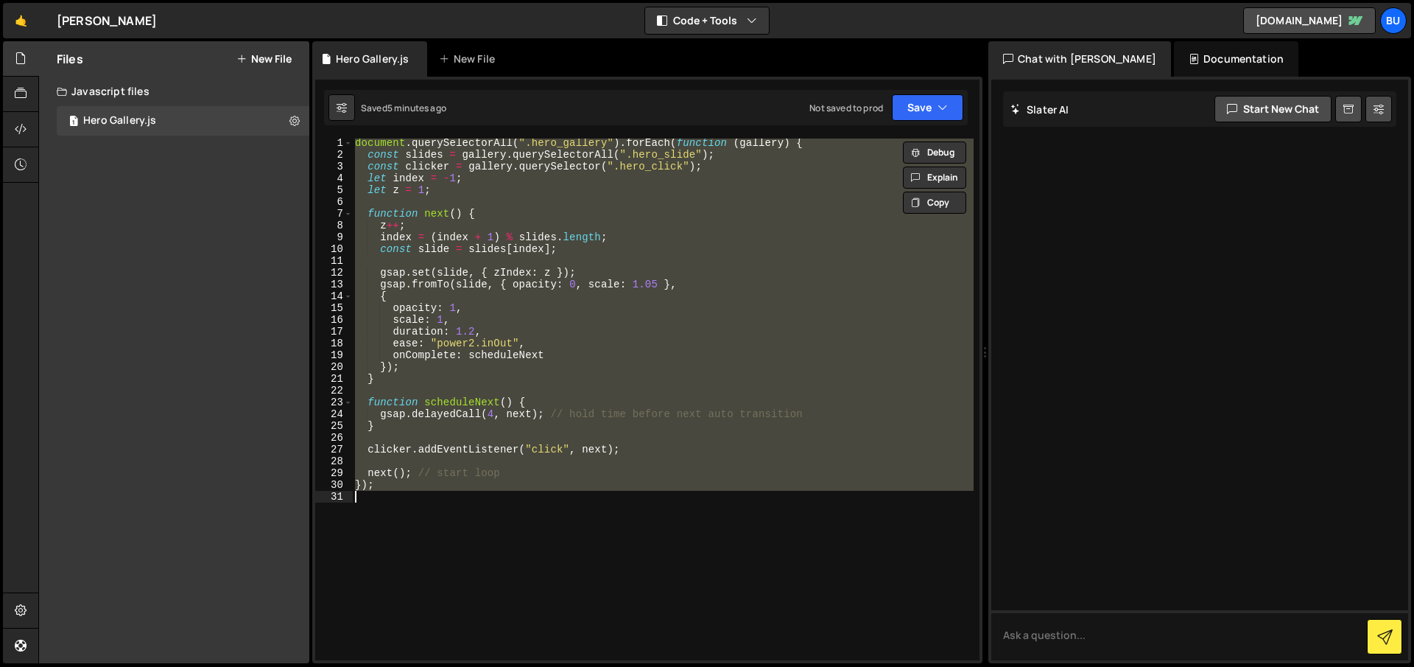
paste textarea
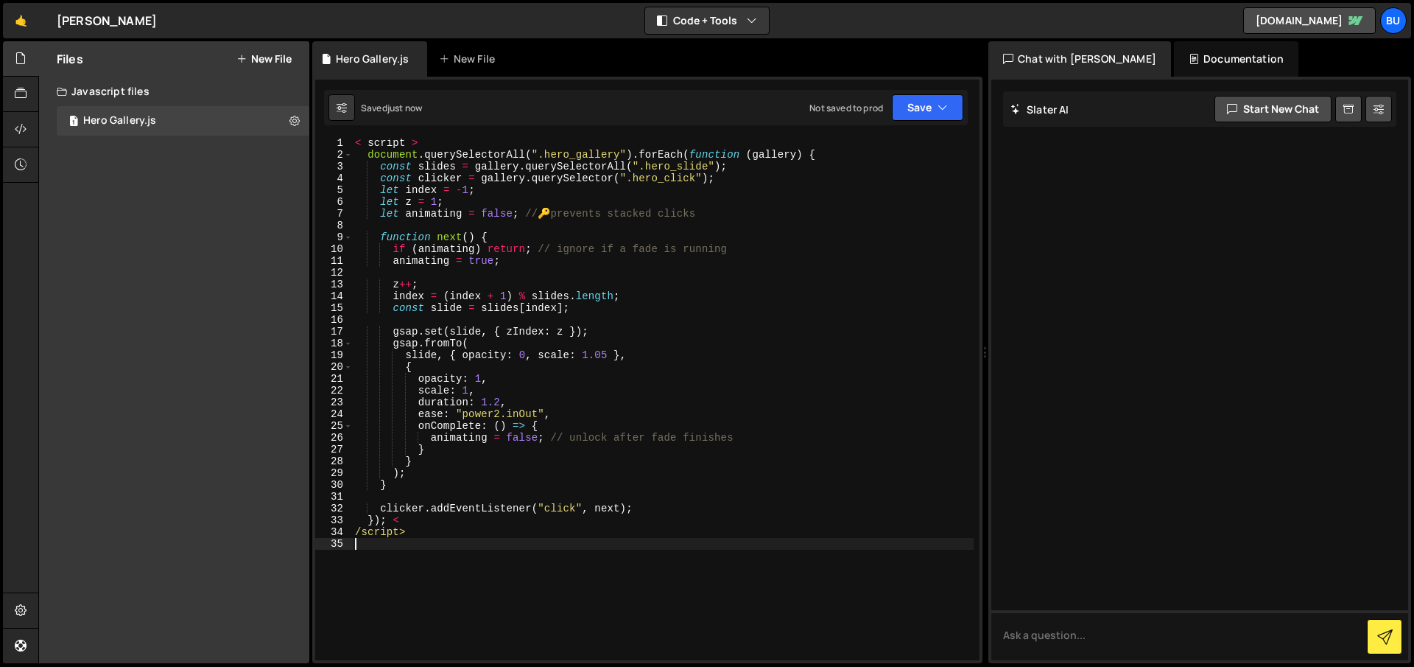
click at [426, 140] on div "< script > document . querySelectorAll ( ".hero_gallery" ) . forEach ( function…" at bounding box center [663, 409] width 622 height 545
click at [426, 140] on div "< script > document . querySelectorAll ( ".hero_gallery" ) . forEach ( function…" at bounding box center [666, 410] width 628 height 545
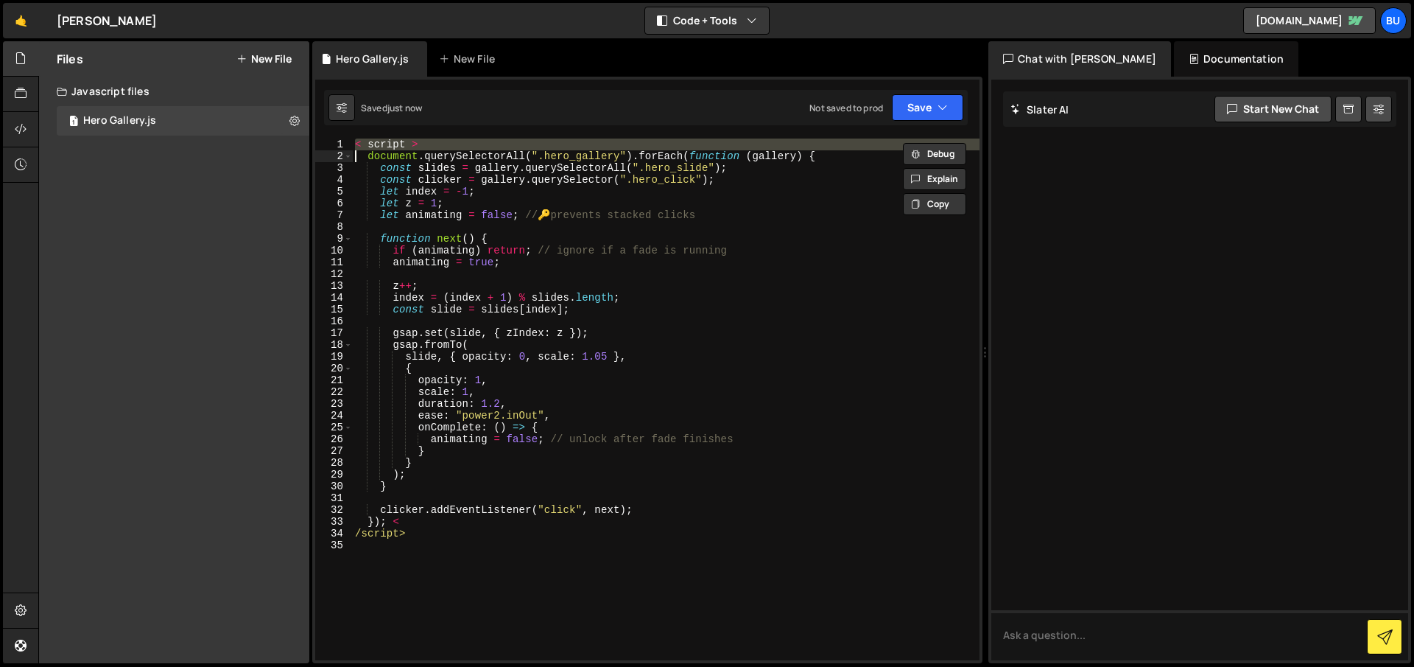
click at [426, 140] on div "< script > document . querySelectorAll ( ".hero_gallery" ) . forEach ( function…" at bounding box center [666, 410] width 628 height 545
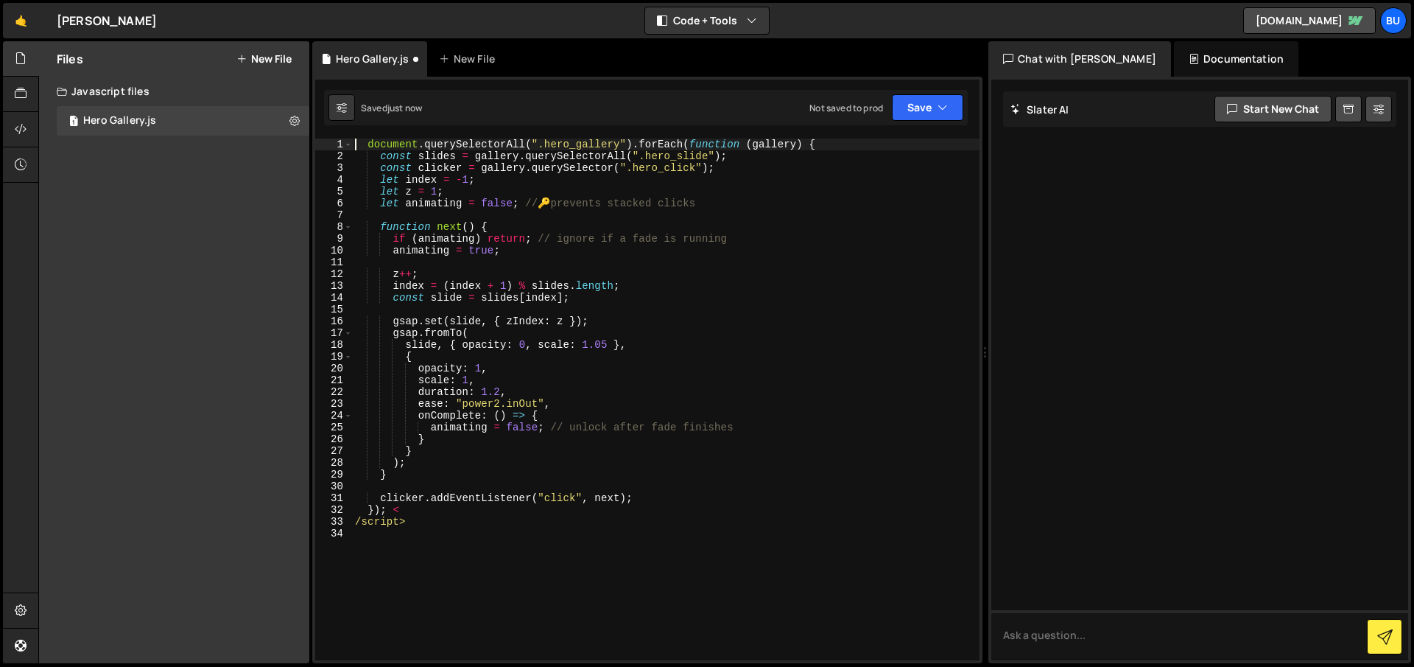
click at [415, 523] on div "document . querySelectorAll ( ".hero_gallery" ) . forEach ( function ( gallery …" at bounding box center [666, 410] width 628 height 545
type textarea "/script>"
click at [496, 401] on div "document . querySelectorAll ( ".hero_gallery" ) . forEach ( function ( gallery …" at bounding box center [666, 410] width 628 height 545
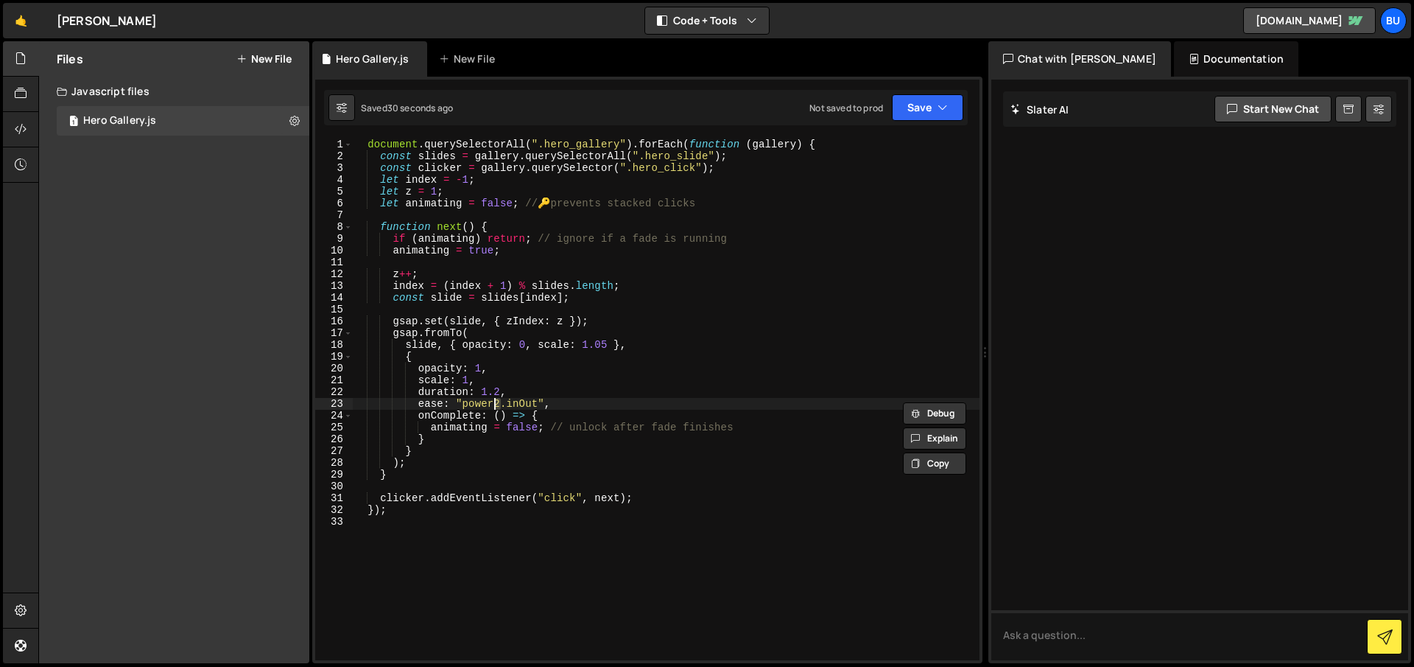
click at [488, 401] on div "document . querySelectorAll ( ".hero_gallery" ) . forEach ( function ( gallery …" at bounding box center [666, 410] width 628 height 545
drag, startPoint x: 496, startPoint y: 390, endPoint x: 488, endPoint y: 393, distance: 8.4
click at [488, 393] on div "document . querySelectorAll ( ".hero_gallery" ) . forEach ( function ( gallery …" at bounding box center [666, 410] width 628 height 545
click at [496, 403] on div "document . querySelectorAll ( ".hero_gallery" ) . forEach ( function ( gallery …" at bounding box center [666, 410] width 628 height 545
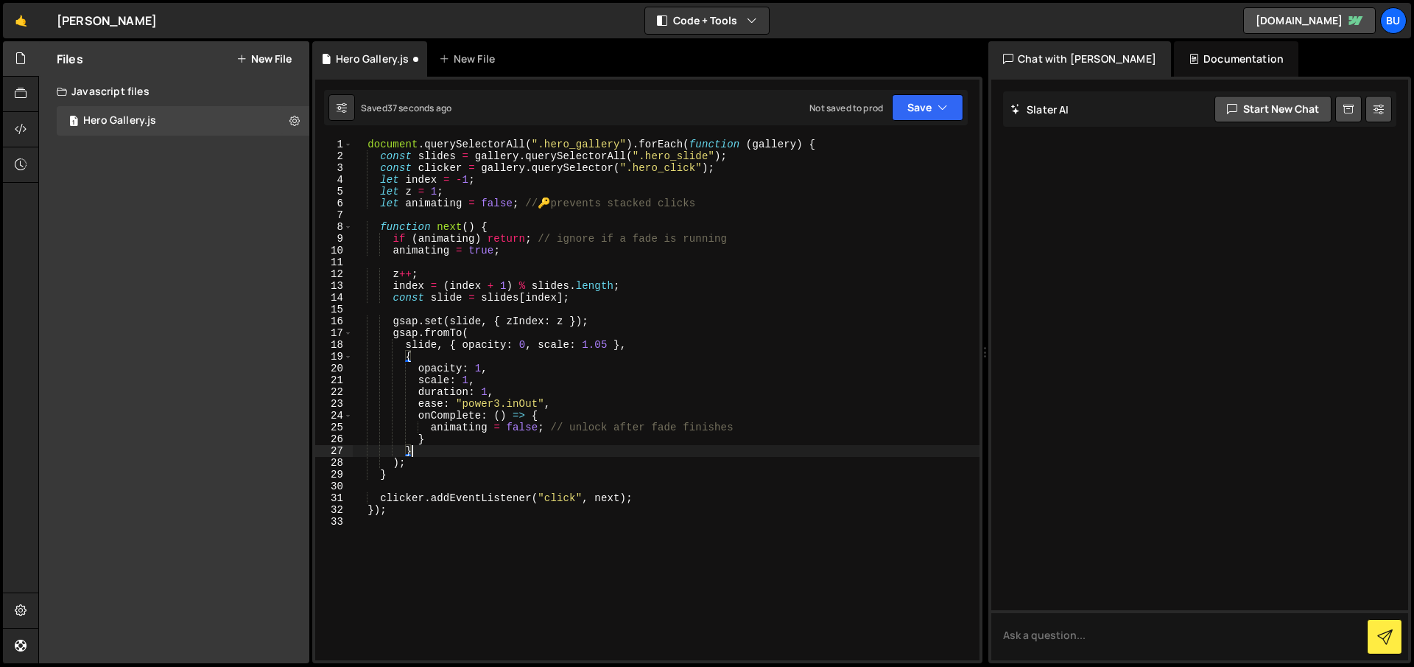
click at [619, 451] on div "document . querySelectorAll ( ".hero_gallery" ) . forEach ( function ( gallery …" at bounding box center [666, 410] width 628 height 545
click at [603, 346] on div "document . querySelectorAll ( ".hero_gallery" ) . forEach ( function ( gallery …" at bounding box center [666, 410] width 628 height 545
click at [689, 249] on div "document . querySelectorAll ( ".hero_gallery" ) . forEach ( function ( gallery …" at bounding box center [666, 410] width 628 height 545
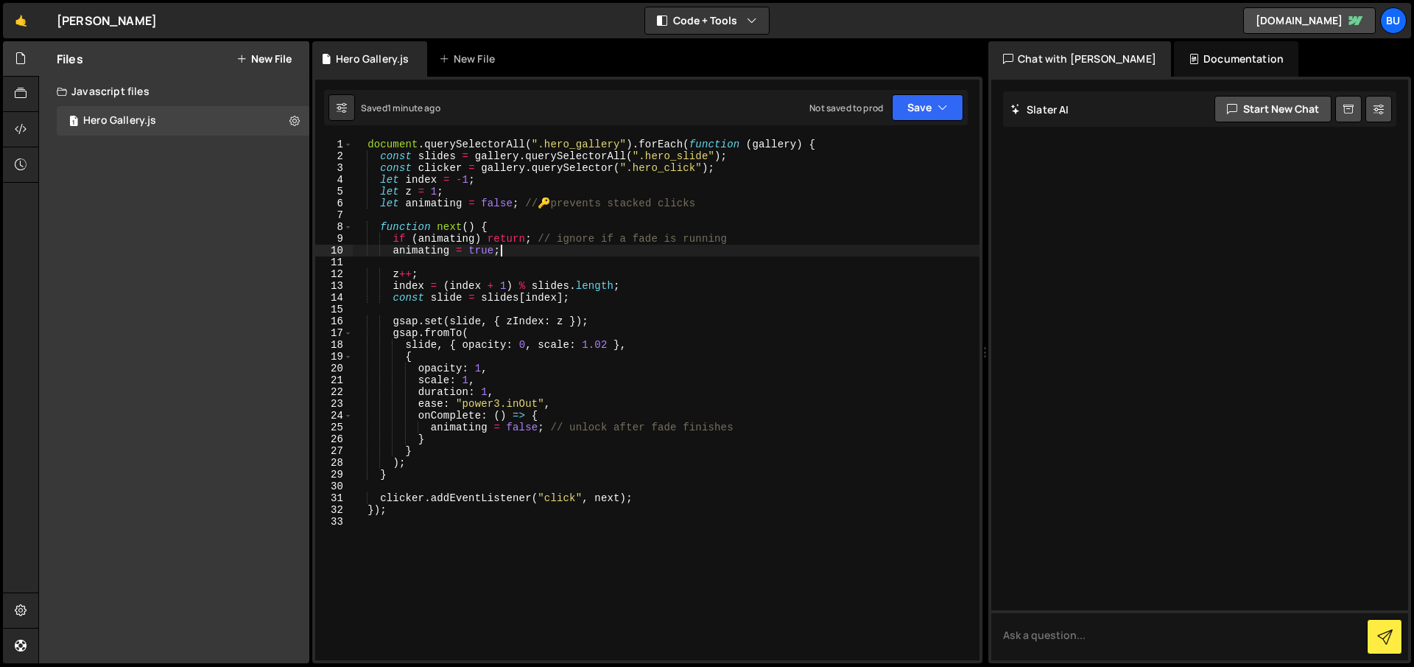
scroll to position [0, 10]
type textarea "});"
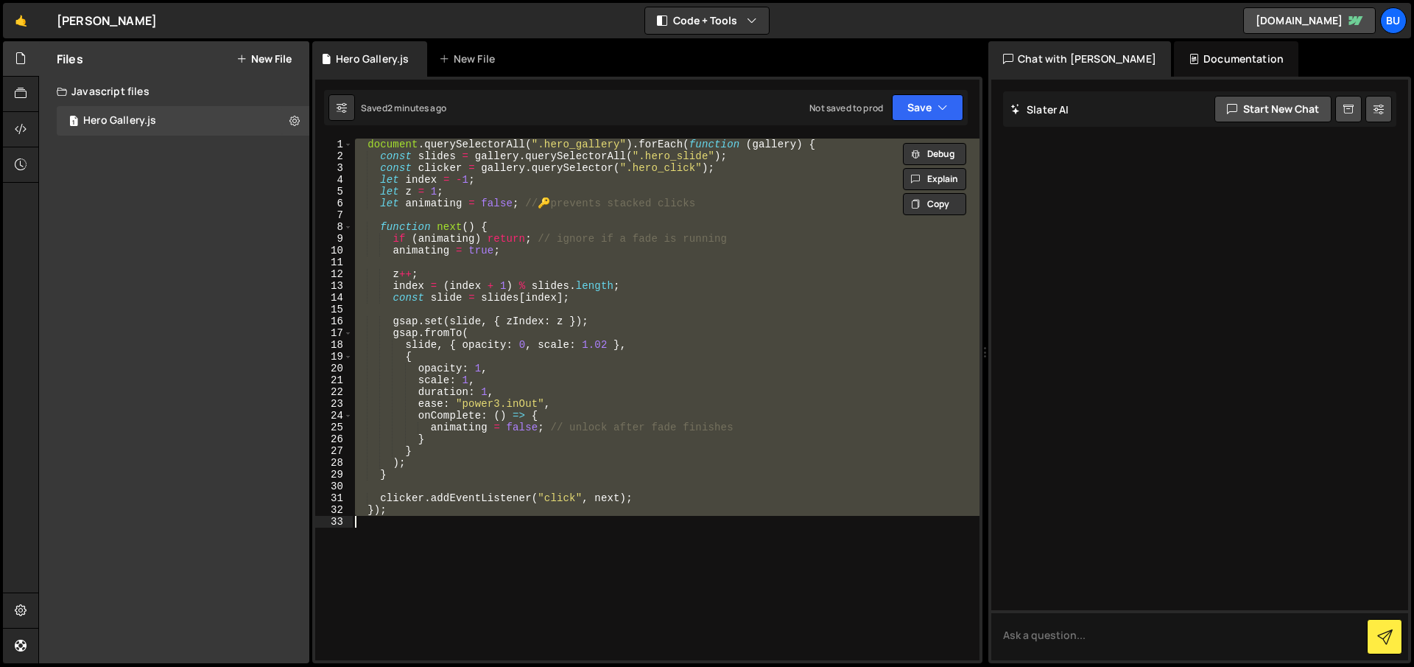
paste textarea
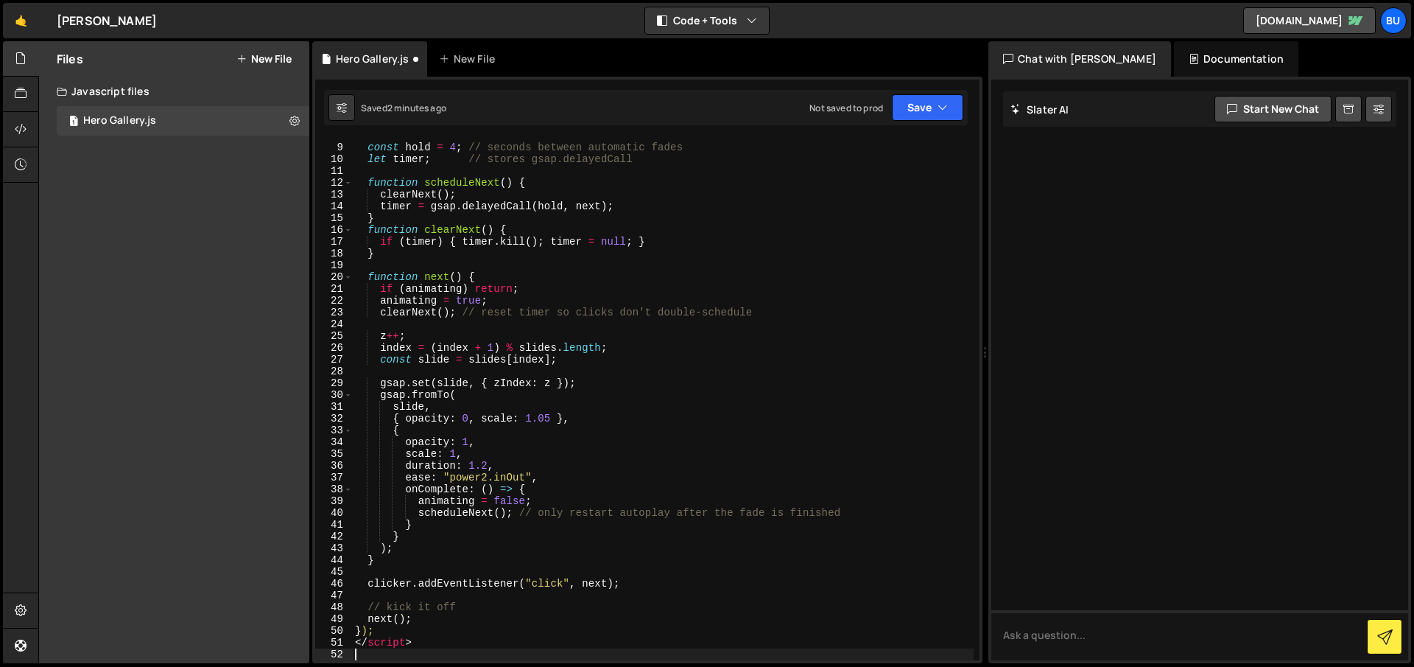
scroll to position [0, 0]
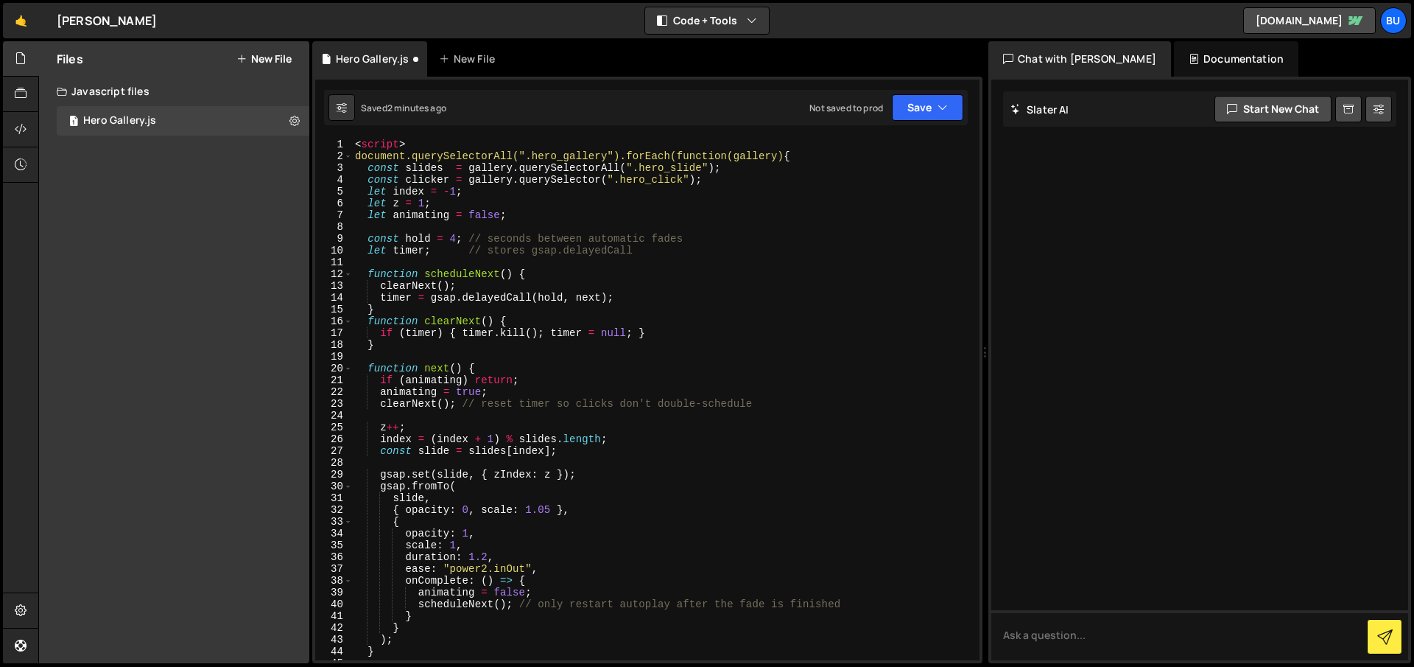
click at [400, 145] on div "< script > document.querySelectorAll(".hero_gallery").forEach(function(gallery)…" at bounding box center [663, 410] width 622 height 545
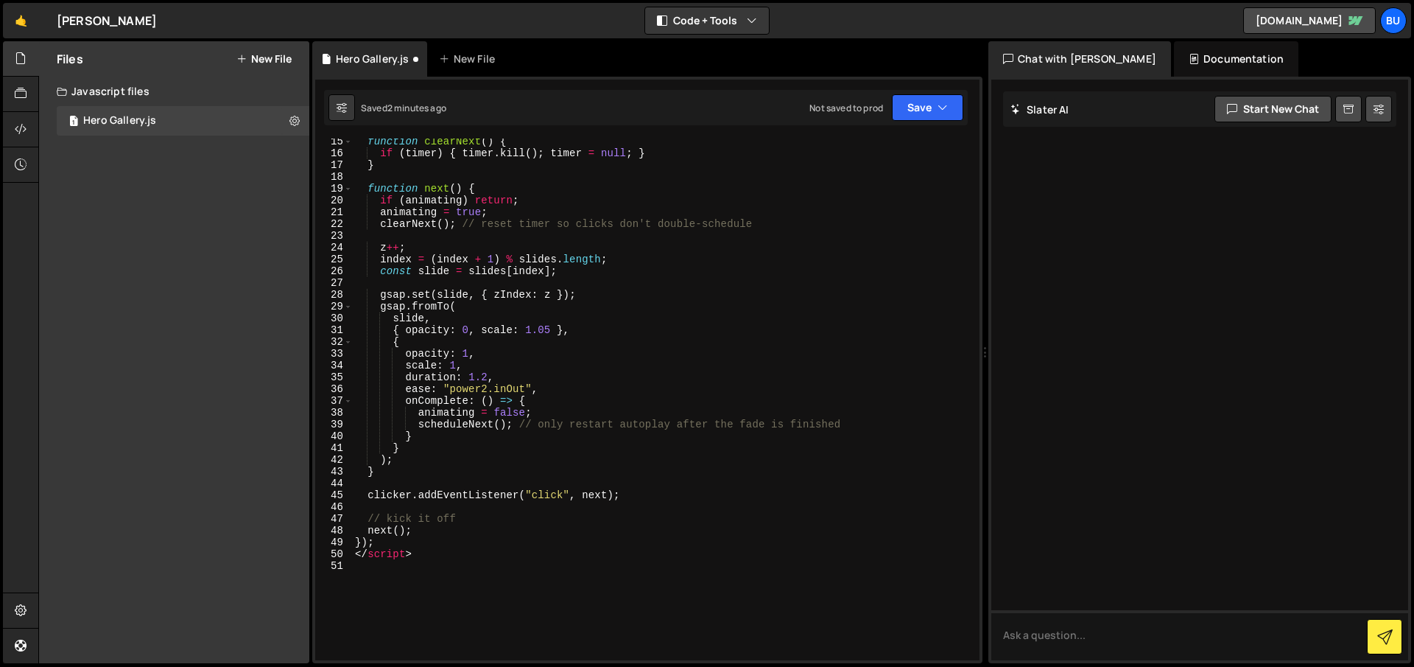
scroll to position [334, 0]
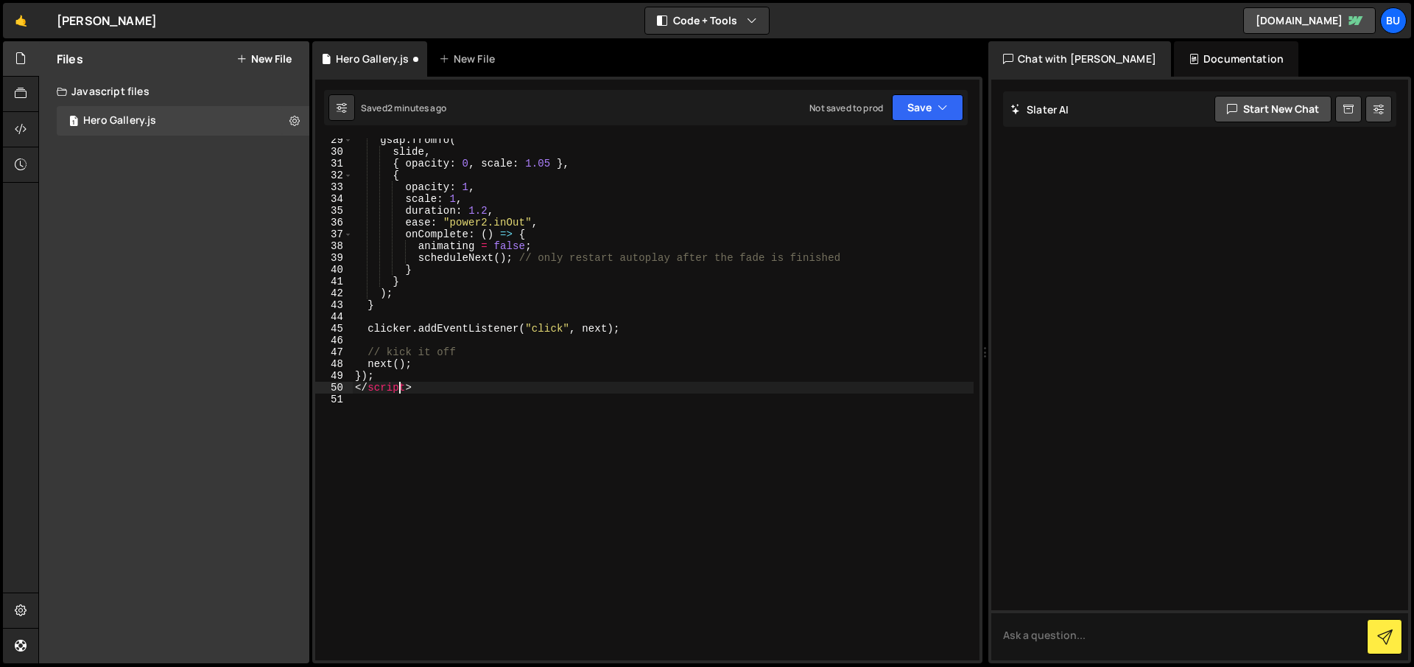
click at [399, 390] on div "gsap . fromTo ( slide , { opacity : 0 , scale : 1.05 } , { opacity : 1 , scale …" at bounding box center [663, 406] width 622 height 545
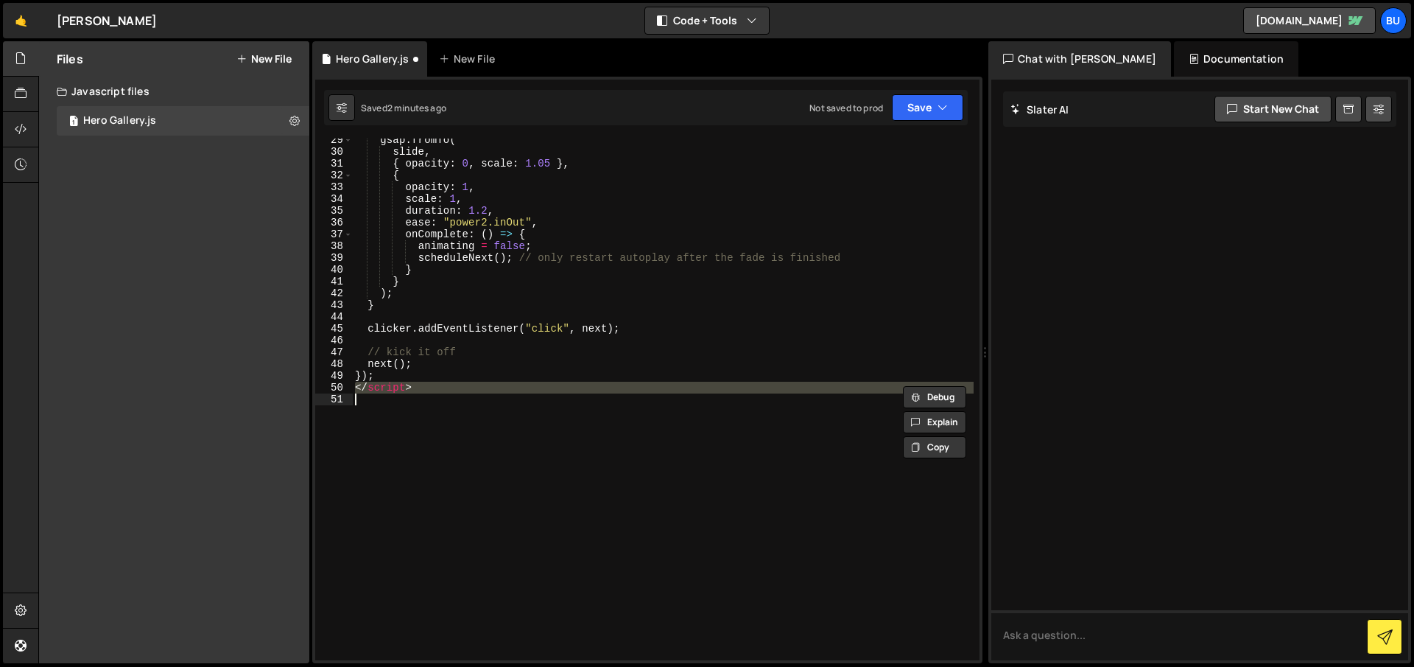
click at [399, 390] on div "gsap . fromTo ( slide , { opacity : 0 , scale : 1.05 } , { opacity : 1 , scale …" at bounding box center [663, 406] width 622 height 545
type textarea "</script>"
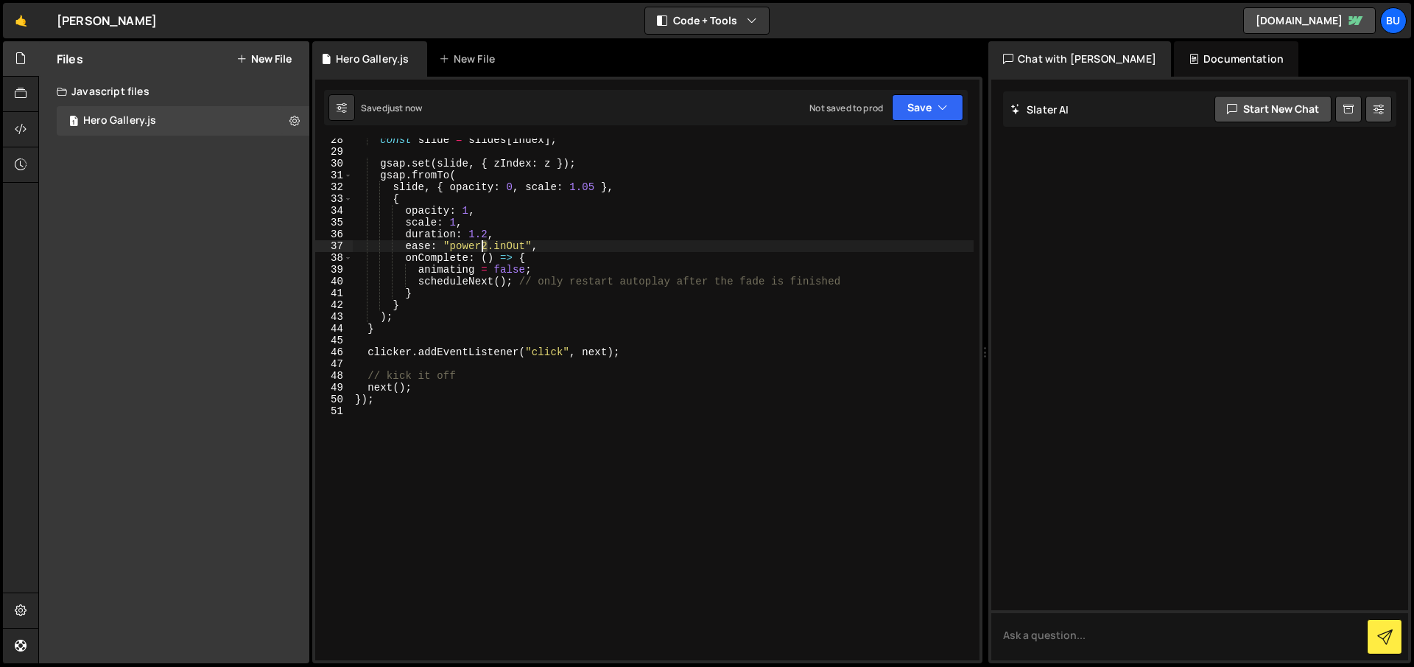
click at [483, 244] on div "const slide = slides [ index ] ; gsap . set ( slide , { zIndex : z }) ; gsap . …" at bounding box center [663, 406] width 622 height 545
drag, startPoint x: 485, startPoint y: 232, endPoint x: 477, endPoint y: 234, distance: 7.5
click at [477, 234] on div "const slide = slides [ index ] ; gsap . set ( slide , { zIndex : z }) ; gsap . …" at bounding box center [663, 406] width 622 height 545
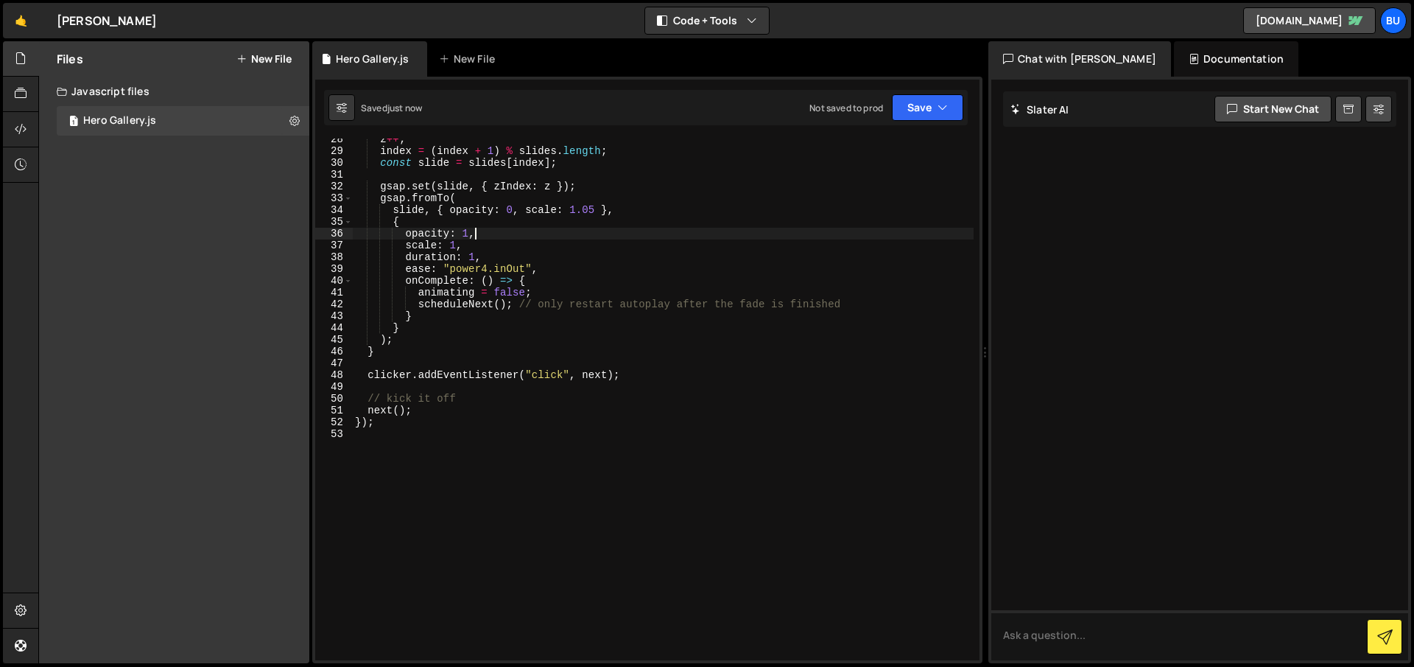
scroll to position [323, 0]
click at [473, 255] on div "z ++ ; index = ( index + 1 ) % slides . length ; const slide = slides [ index ]…" at bounding box center [663, 405] width 622 height 545
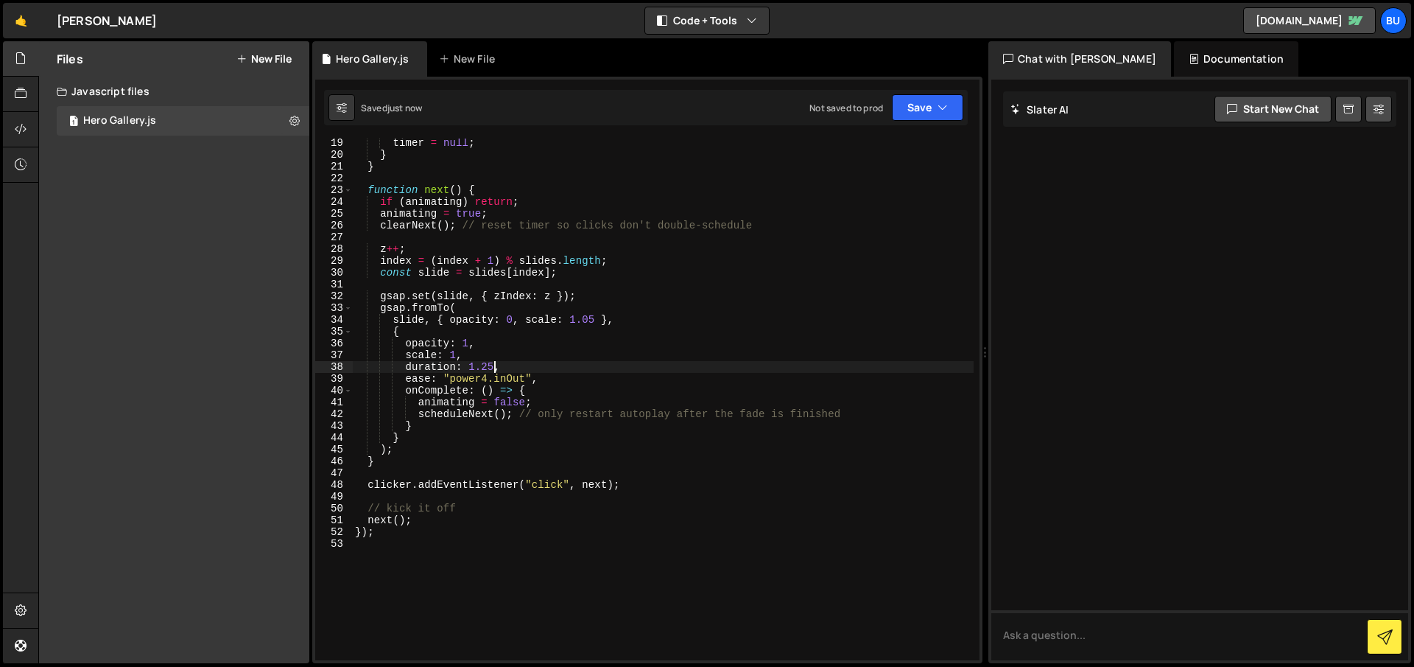
scroll to position [0, 0]
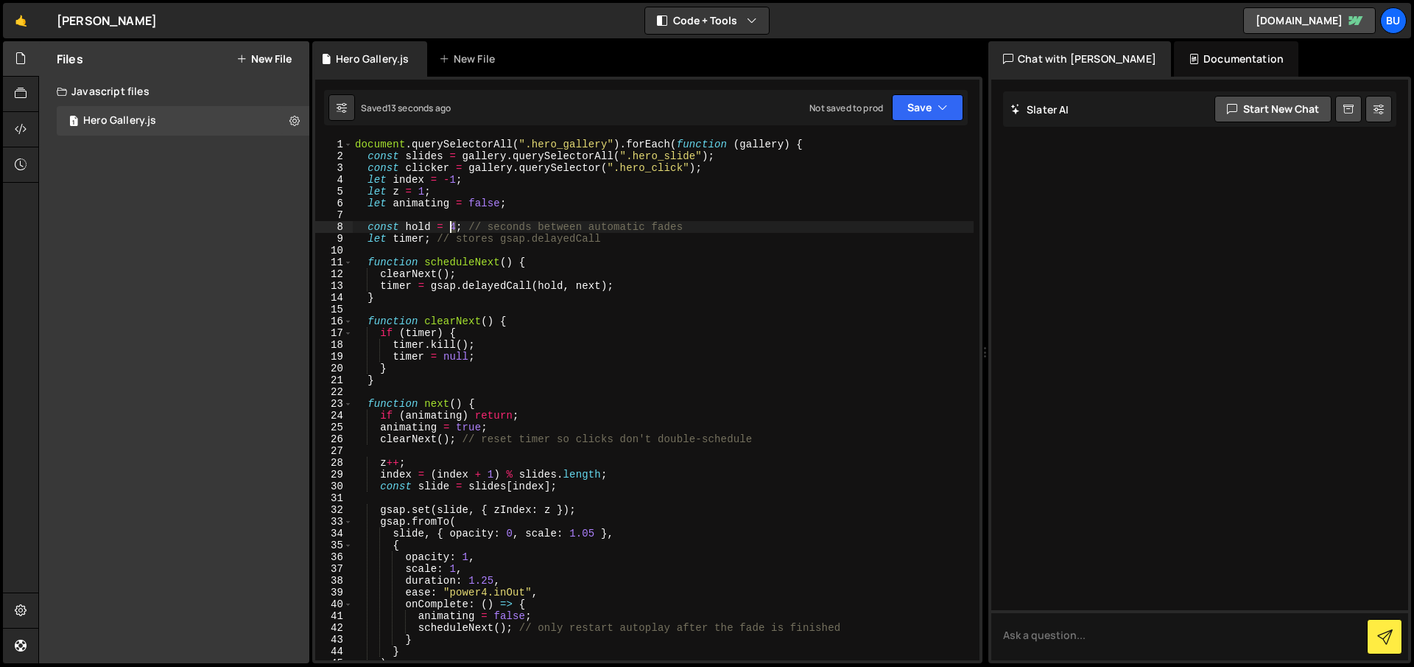
click at [451, 227] on div "document . querySelectorAll ( ".hero_gallery" ) . forEach ( function ( gallery …" at bounding box center [663, 410] width 622 height 545
click at [567, 343] on div "document . querySelectorAll ( ".hero_gallery" ) . forEach ( function ( gallery …" at bounding box center [663, 410] width 622 height 545
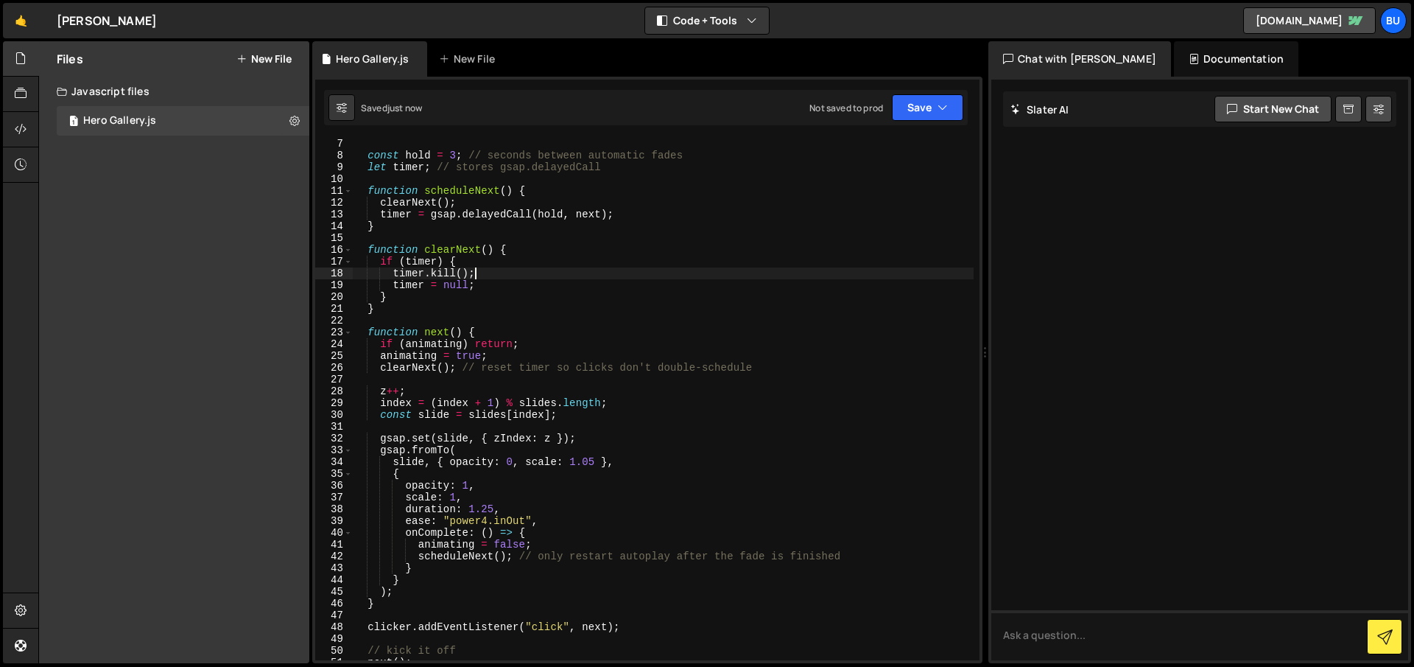
scroll to position [82, 0]
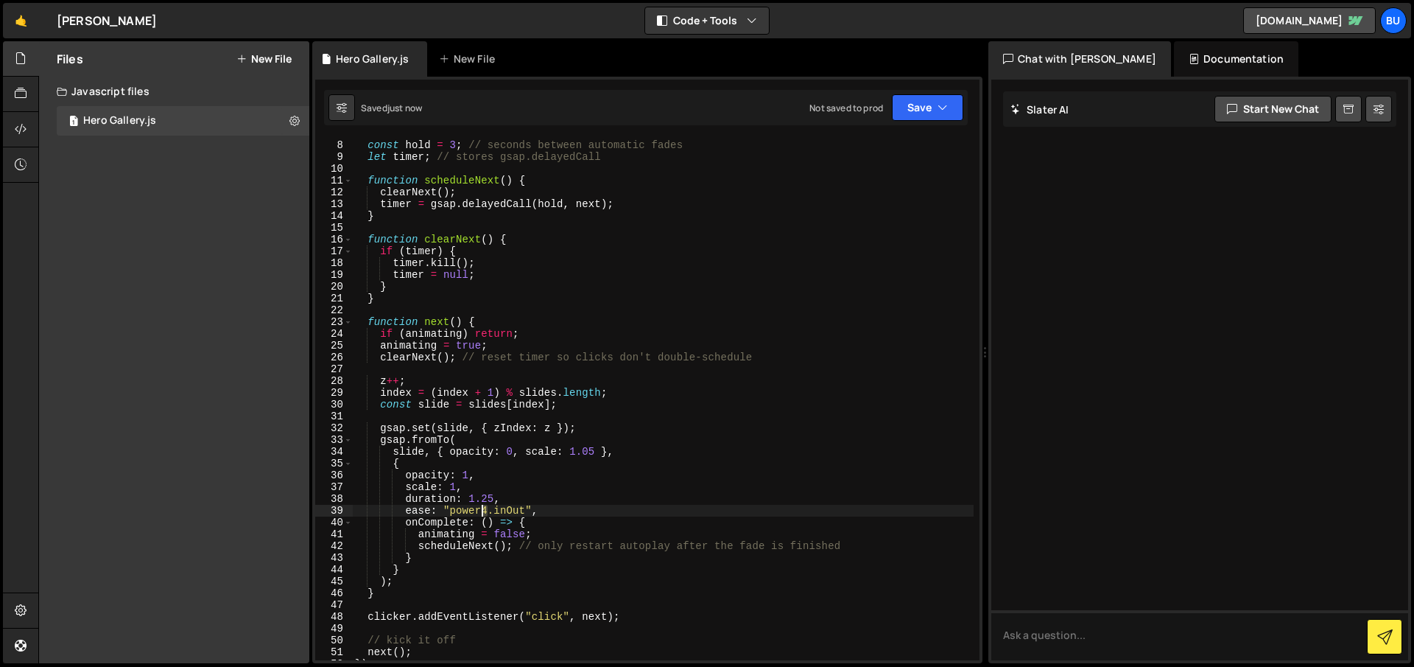
drag, startPoint x: 491, startPoint y: 506, endPoint x: 483, endPoint y: 508, distance: 7.7
click at [483, 508] on div "const hold = 3 ; // seconds between automatic fades let timer ; // stores gsap.…" at bounding box center [663, 399] width 622 height 545
click at [554, 549] on div "const hold = 3 ; // seconds between automatic fades let timer ; // stores gsap.…" at bounding box center [663, 399] width 622 height 545
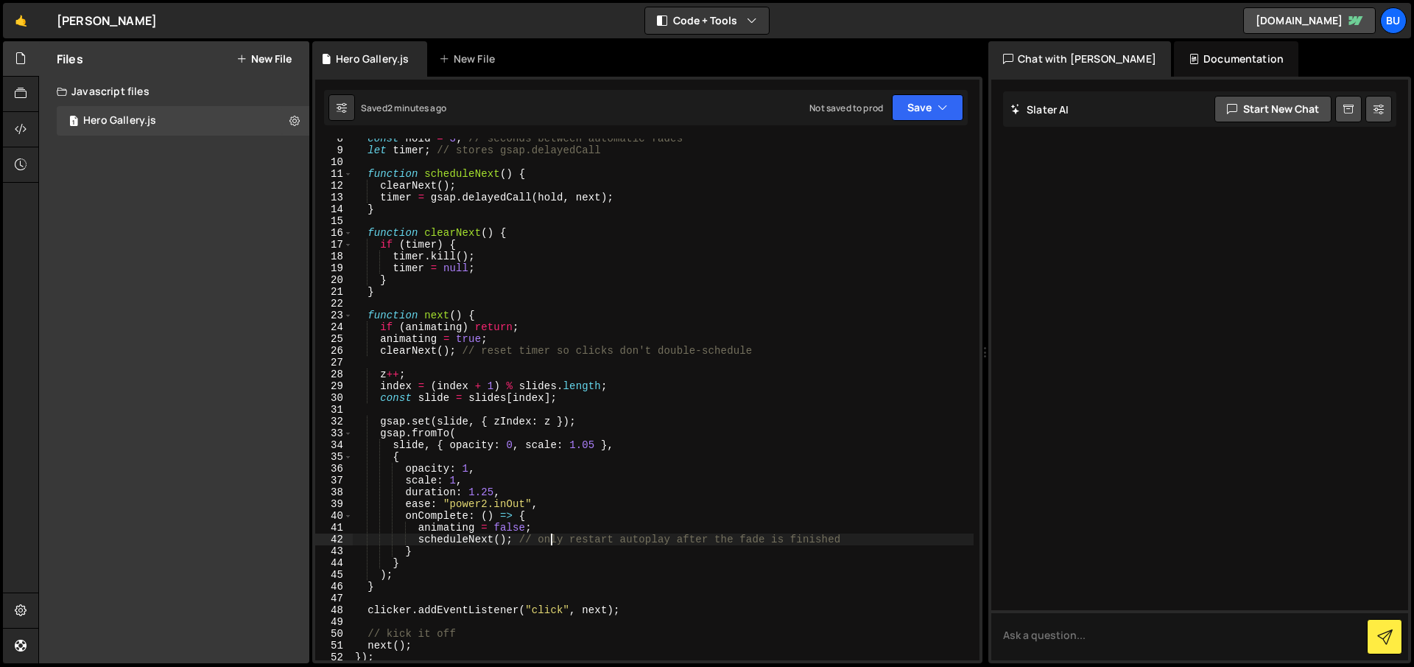
scroll to position [85, 0]
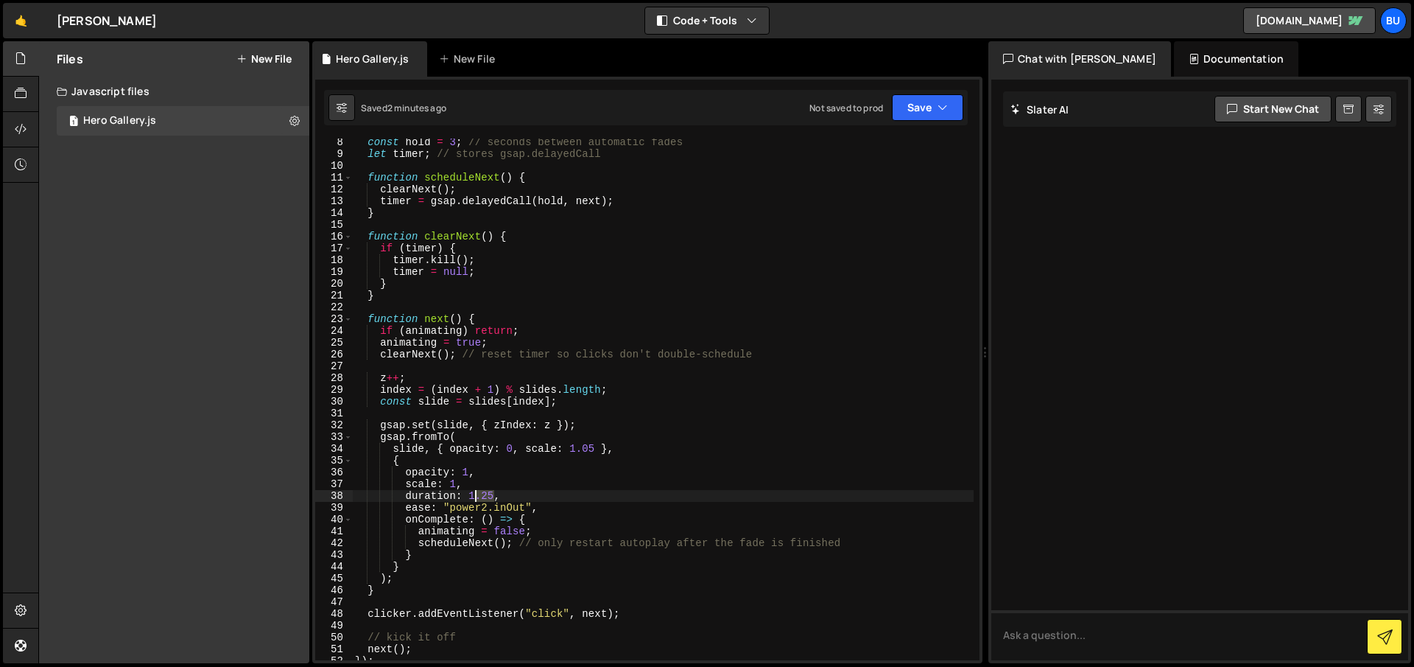
drag, startPoint x: 494, startPoint y: 496, endPoint x: 469, endPoint y: 497, distance: 24.4
click at [469, 497] on div "const hold = 3 ; // seconds between automatic fades let timer ; // stores gsap.…" at bounding box center [663, 408] width 622 height 545
drag, startPoint x: 488, startPoint y: 506, endPoint x: 477, endPoint y: 507, distance: 11.1
click at [477, 507] on div "const hold = 3 ; // seconds between automatic fades let timer ; // stores gsap.…" at bounding box center [663, 408] width 622 height 545
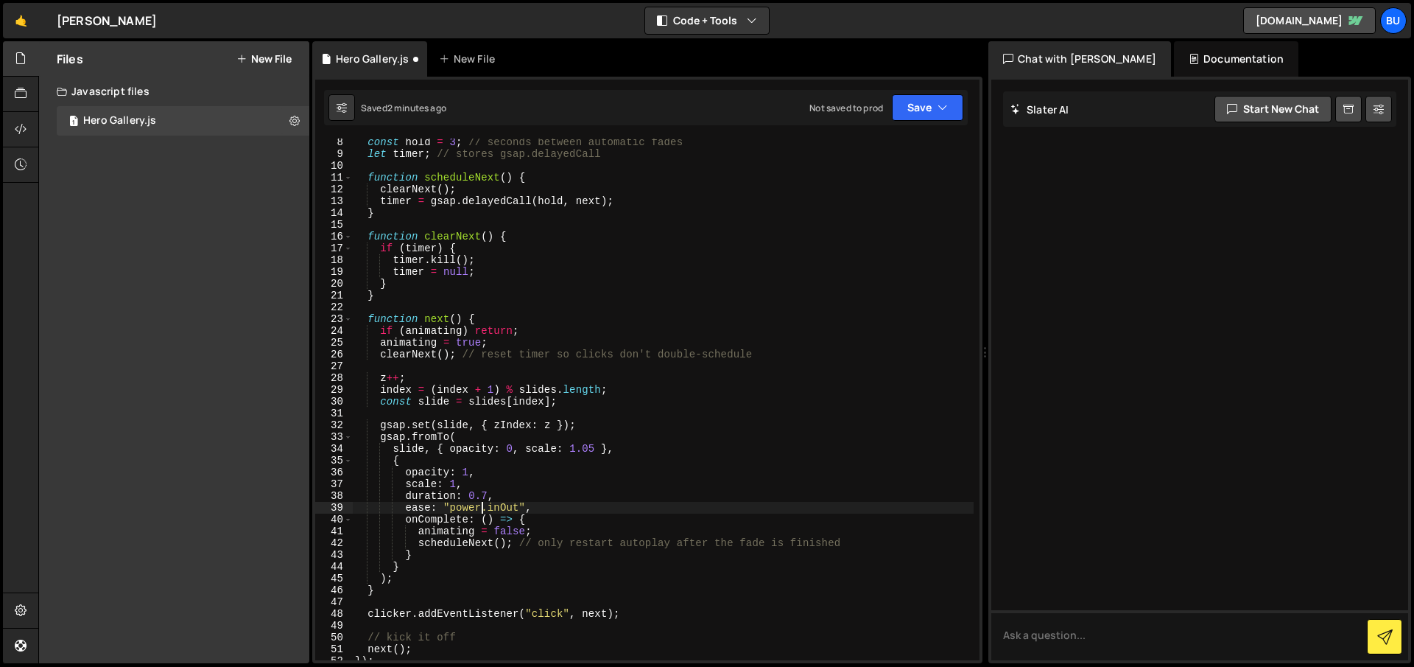
click at [502, 505] on div "const hold = 3 ; // seconds between automatic fades let timer ; // stores gsap.…" at bounding box center [663, 408] width 622 height 545
click at [477, 505] on div "const hold = 3 ; // seconds between automatic fades let timer ; // stores gsap.…" at bounding box center [663, 408] width 622 height 545
click at [480, 506] on div "const hold = 3 ; // seconds between automatic fades let timer ; // stores gsap.…" at bounding box center [663, 408] width 622 height 545
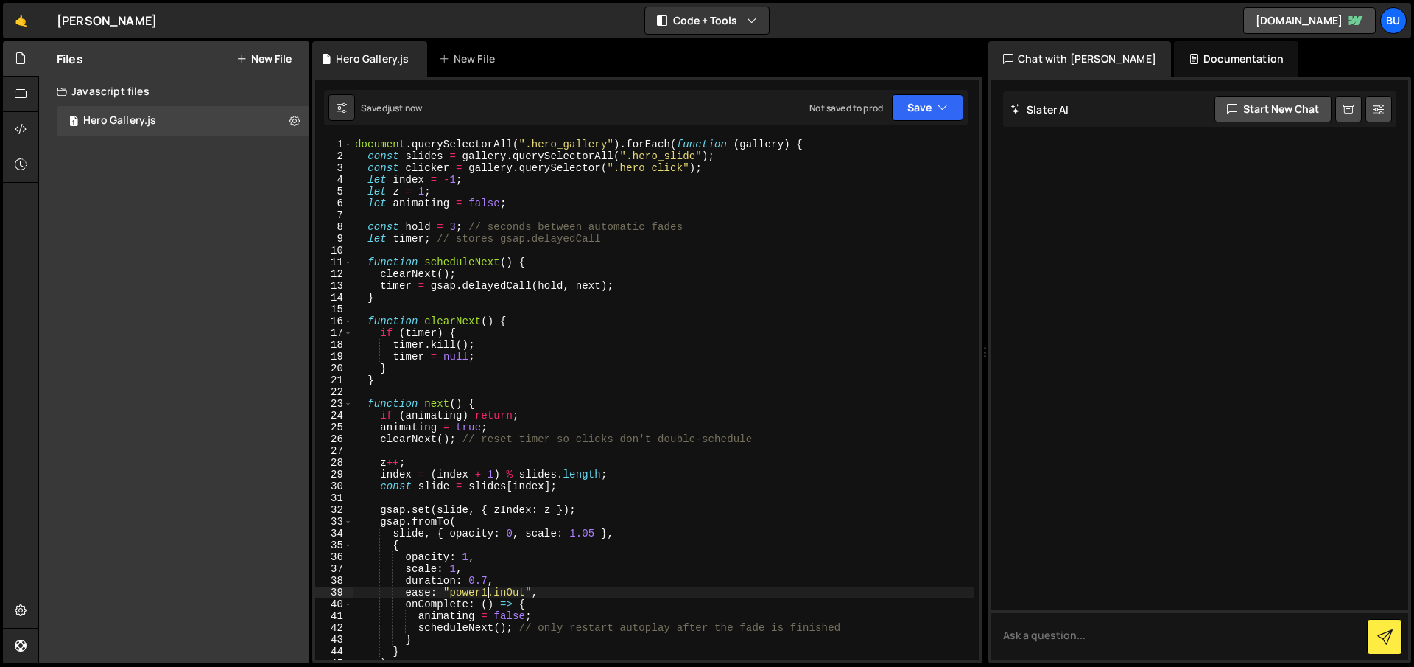
scroll to position [1, 0]
click at [451, 224] on div "document . querySelectorAll ( ".hero_gallery" ) . forEach ( function ( gallery …" at bounding box center [663, 410] width 622 height 545
click at [477, 259] on div "document . querySelectorAll ( ".hero_gallery" ) . forEach ( function ( gallery …" at bounding box center [663, 410] width 622 height 545
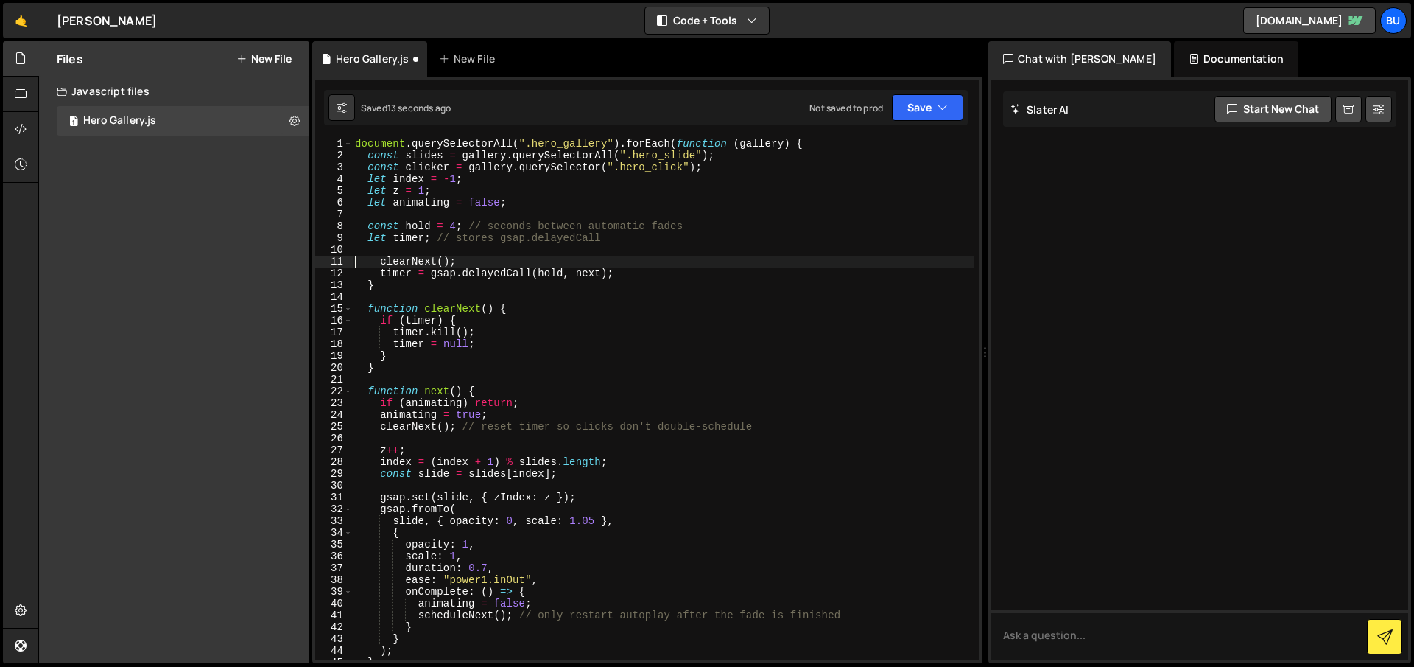
type textarea "clearNext();"
